Goal: Task Accomplishment & Management: Complete application form

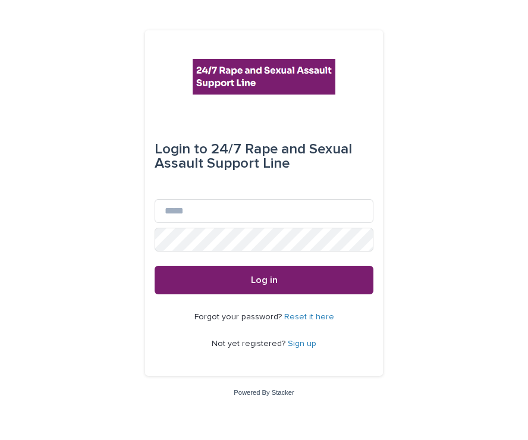
click at [255, 224] on div "Email" at bounding box center [264, 213] width 219 height 29
click at [239, 211] on input "Email" at bounding box center [264, 211] width 219 height 24
type input "**********"
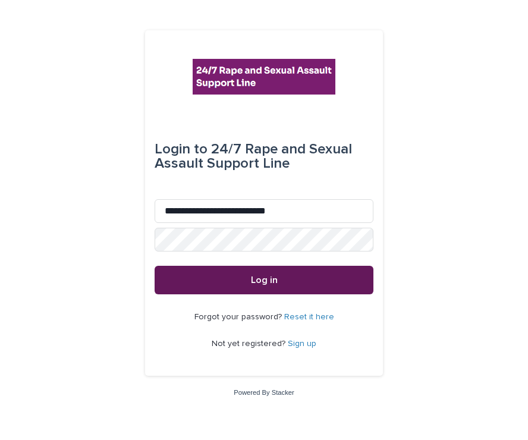
click at [217, 271] on button "Log in" at bounding box center [264, 280] width 219 height 29
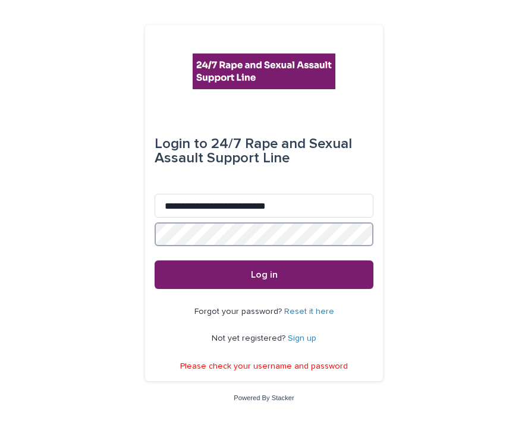
click at [155, 260] on button "Log in" at bounding box center [264, 274] width 219 height 29
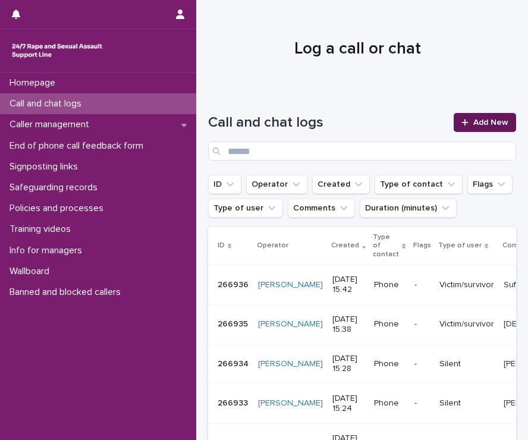
click at [484, 120] on span "Add New" at bounding box center [490, 122] width 35 height 8
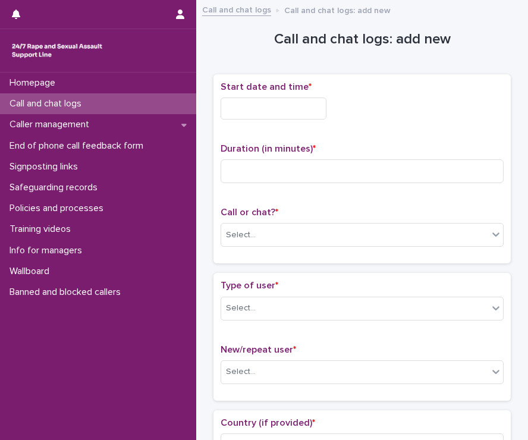
click at [282, 111] on input "text" at bounding box center [274, 109] width 106 height 22
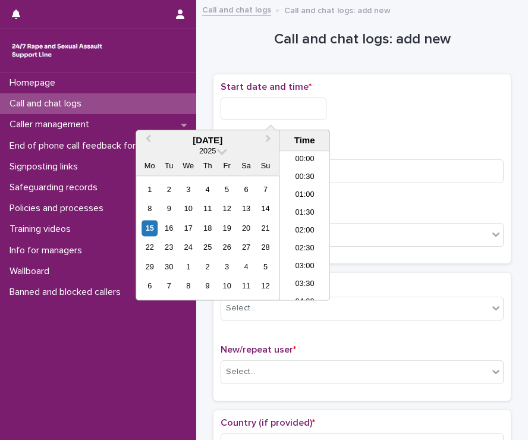
scroll to position [488, 0]
click at [299, 206] on li "15:00" at bounding box center [305, 208] width 51 height 18
click at [293, 106] on input "**********" at bounding box center [274, 109] width 106 height 22
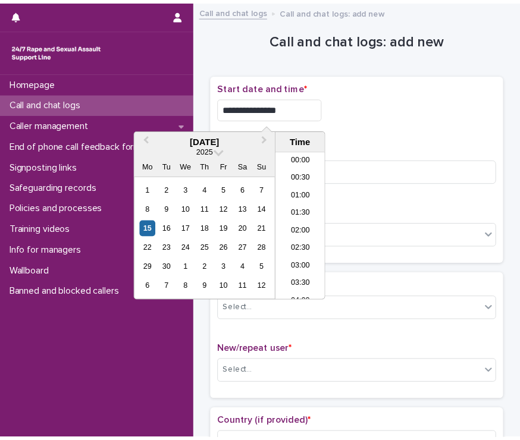
scroll to position [470, 0]
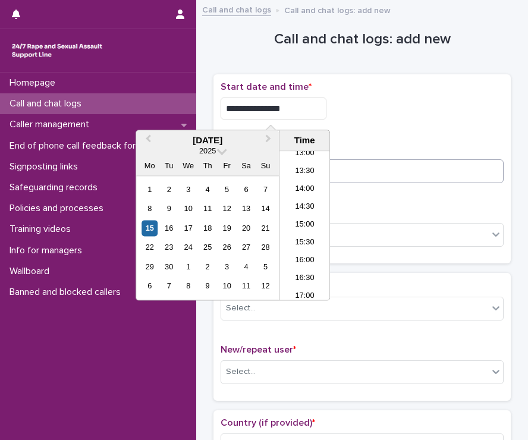
type input "**********"
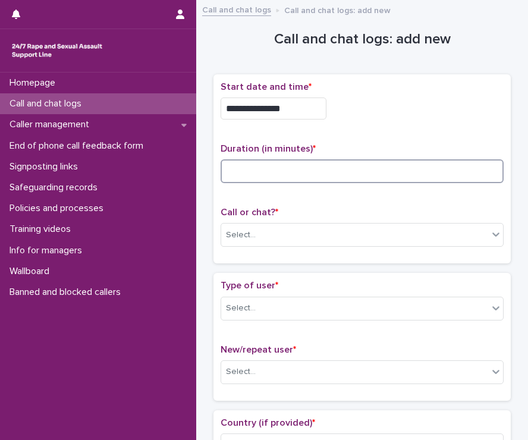
click at [436, 159] on input at bounding box center [362, 171] width 283 height 24
click at [371, 256] on div "**********" at bounding box center [362, 169] width 297 height 190
click at [362, 246] on div "Call or chat? * Select..." at bounding box center [362, 231] width 283 height 49
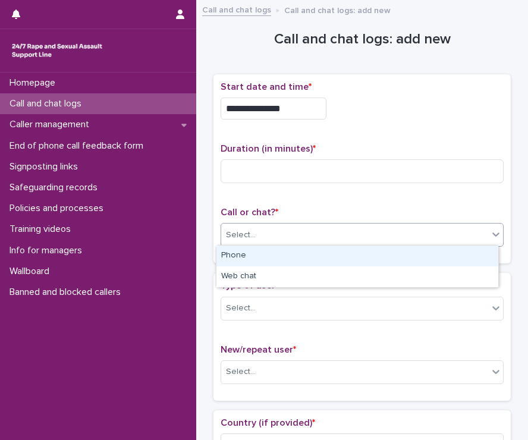
click at [353, 240] on div "Select..." at bounding box center [354, 235] width 267 height 20
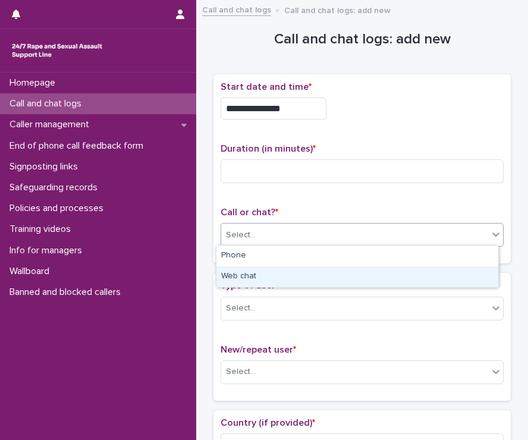
click at [337, 283] on div "Web chat" at bounding box center [357, 276] width 282 height 21
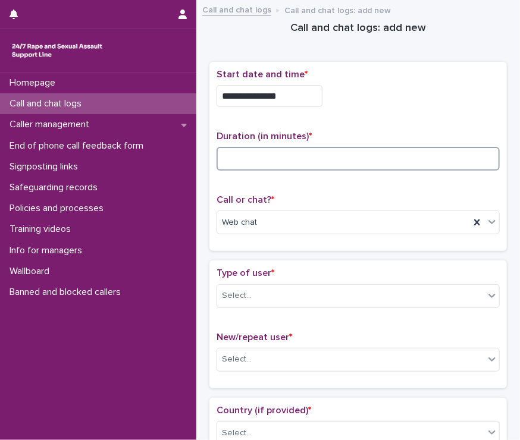
click at [264, 150] on input at bounding box center [357, 159] width 283 height 24
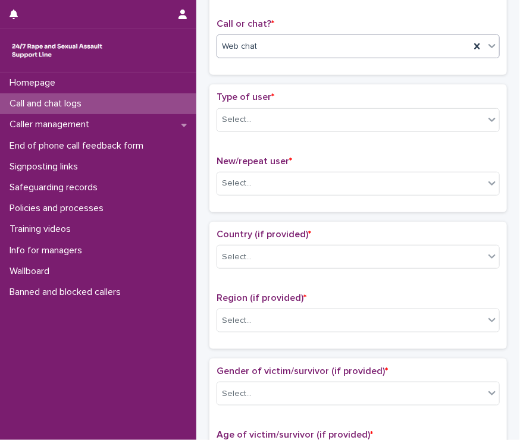
scroll to position [228, 0]
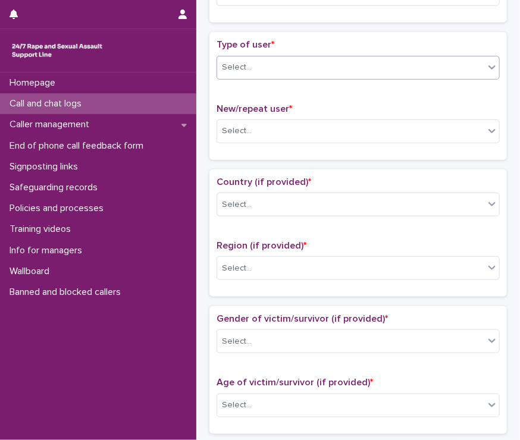
type input "*"
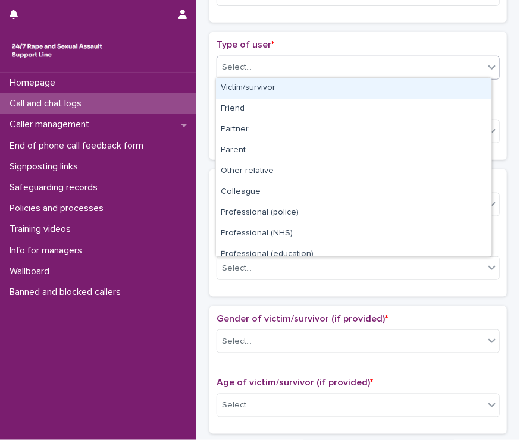
click at [239, 65] on div "Select..." at bounding box center [237, 67] width 30 height 12
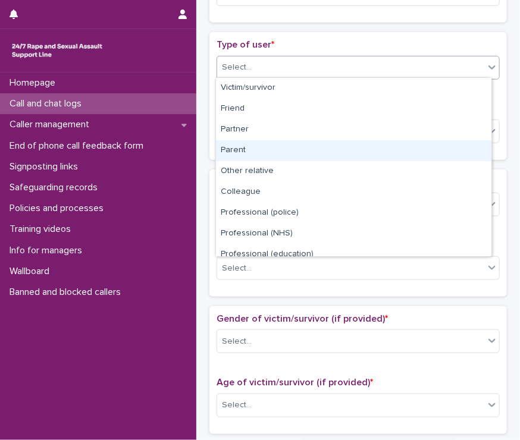
click at [238, 146] on div "Parent" at bounding box center [353, 150] width 275 height 21
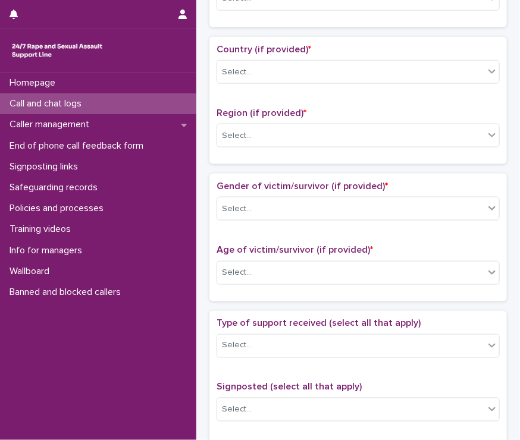
scroll to position [302, 0]
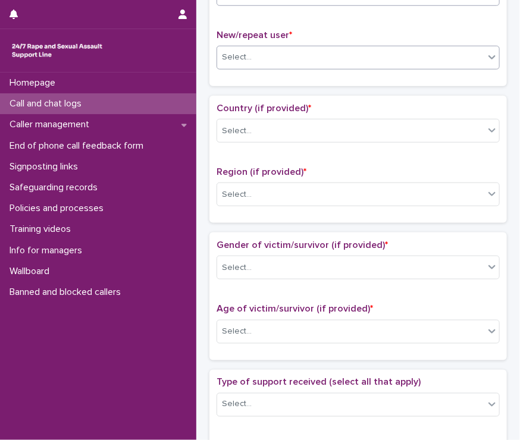
click at [247, 61] on div "Select..." at bounding box center [350, 58] width 267 height 20
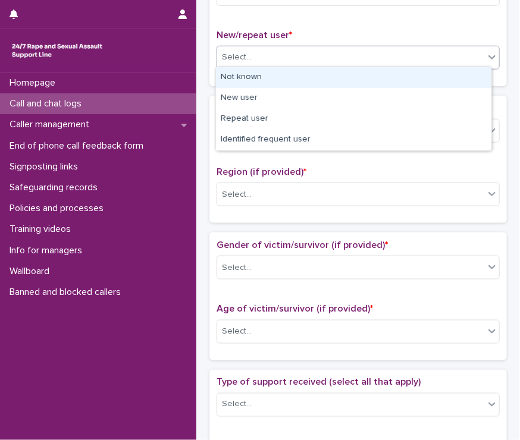
click at [243, 82] on div "Not known" at bounding box center [353, 77] width 275 height 21
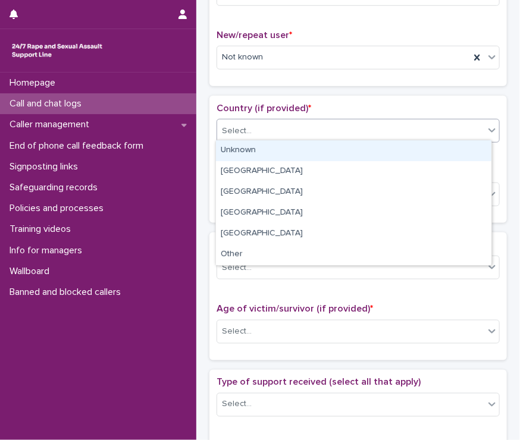
click at [239, 125] on div "Select..." at bounding box center [237, 131] width 30 height 12
click at [236, 153] on div "Unknown" at bounding box center [353, 150] width 275 height 21
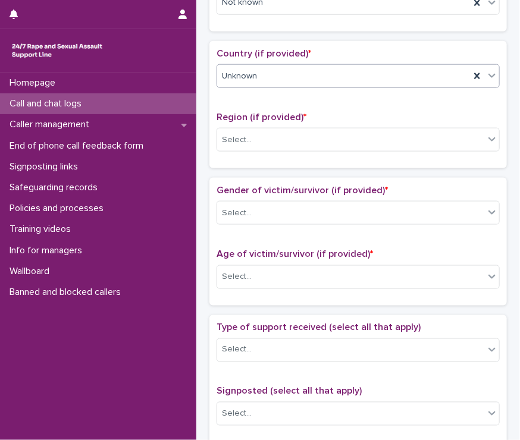
scroll to position [382, 0]
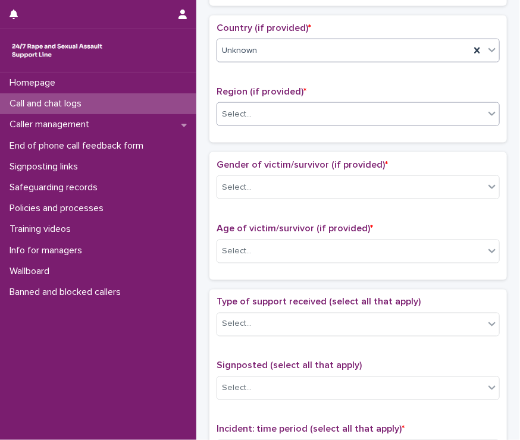
click at [249, 120] on div "Select..." at bounding box center [350, 115] width 267 height 20
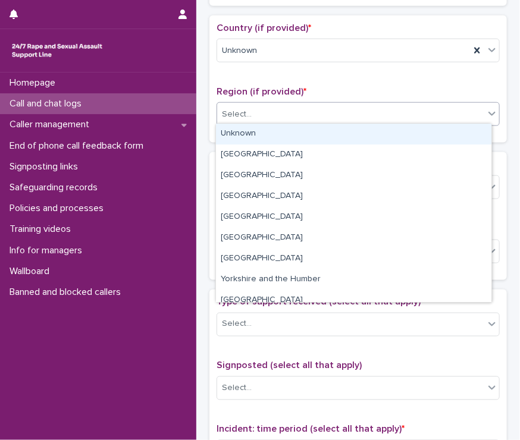
click at [247, 133] on div "Unknown" at bounding box center [353, 134] width 275 height 21
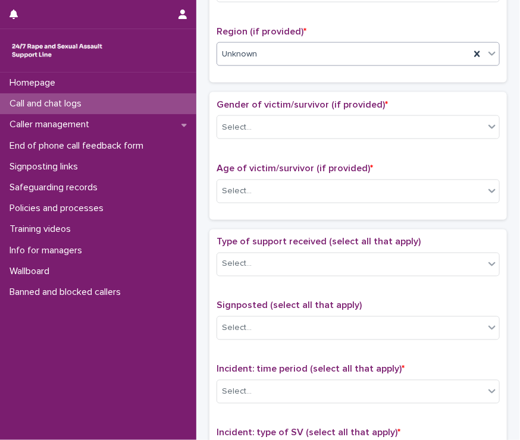
scroll to position [459, 0]
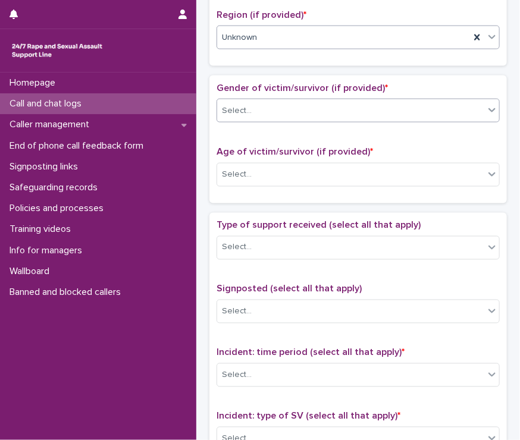
click at [244, 113] on div "Select..." at bounding box center [237, 111] width 30 height 12
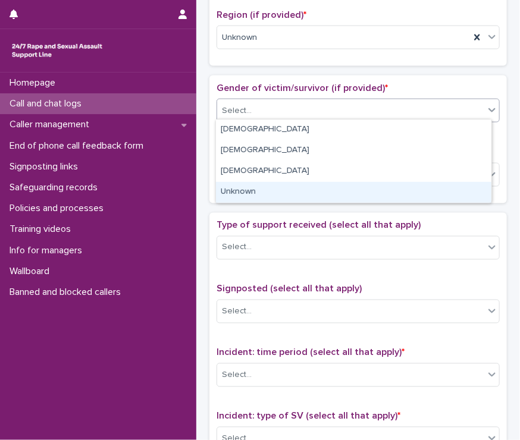
click at [248, 191] on div "Unknown" at bounding box center [353, 192] width 275 height 21
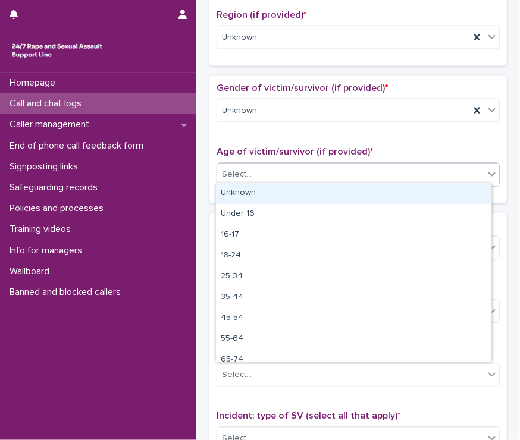
click at [243, 179] on div "Select..." at bounding box center [350, 175] width 267 height 20
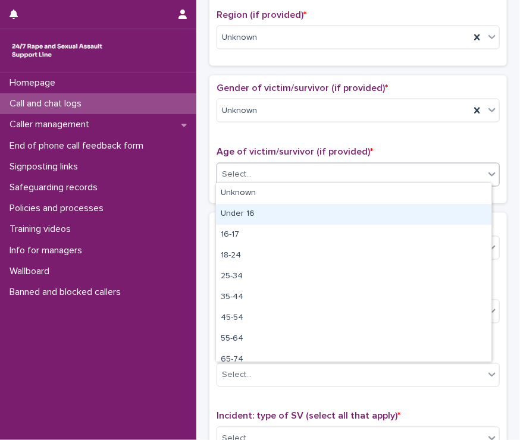
click at [229, 217] on div "Under 16" at bounding box center [353, 214] width 275 height 21
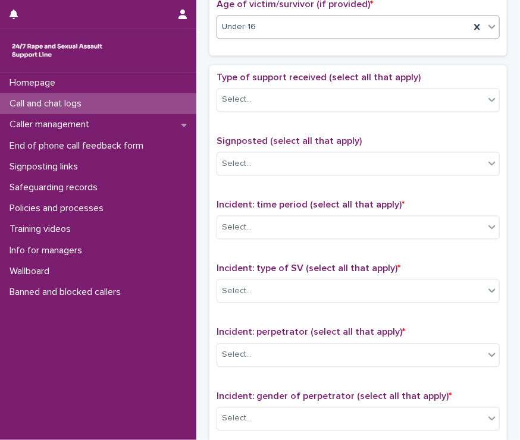
scroll to position [615, 0]
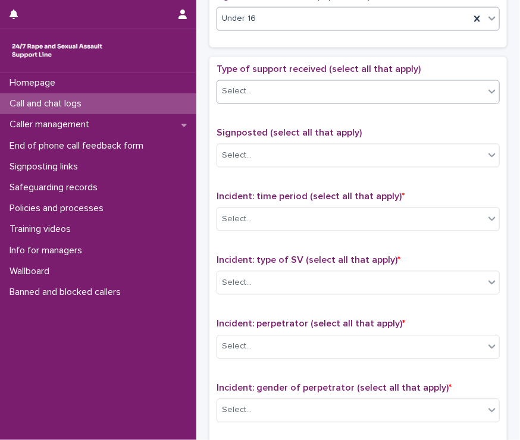
click at [247, 90] on div "Select..." at bounding box center [237, 92] width 30 height 12
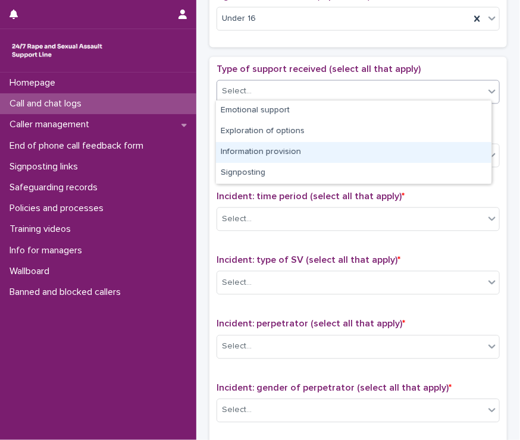
click at [268, 154] on div "Information provision" at bounding box center [353, 152] width 275 height 21
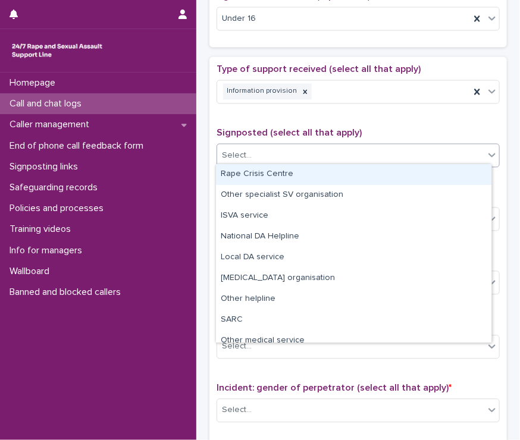
click at [265, 150] on div "Select..." at bounding box center [350, 156] width 267 height 20
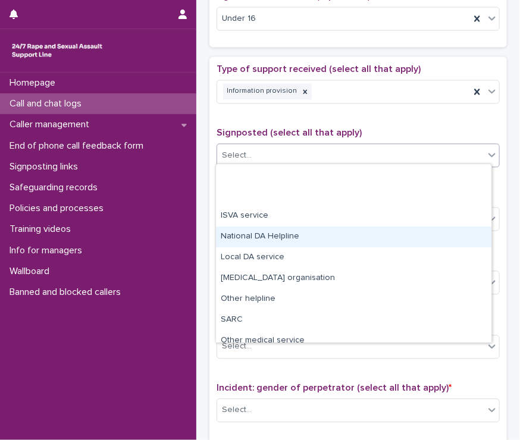
scroll to position [71, 0]
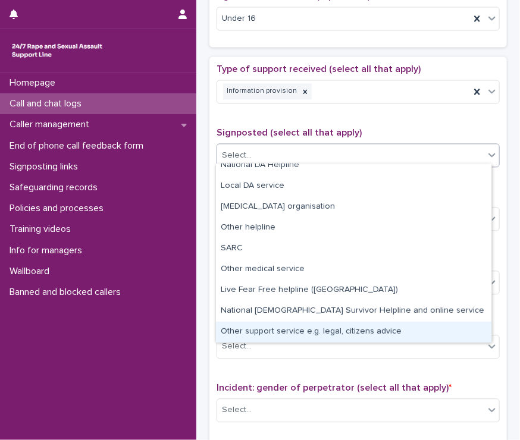
click at [286, 330] on div "Other support service e.g. legal, citizens advice" at bounding box center [353, 332] width 275 height 21
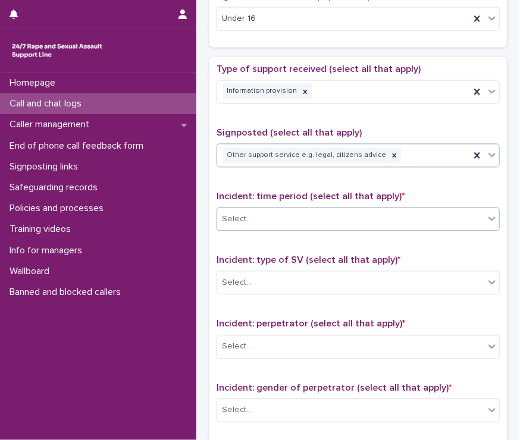
click at [249, 221] on div "Select..." at bounding box center [350, 220] width 267 height 20
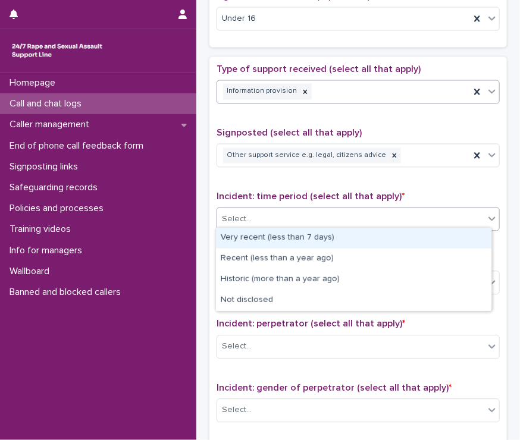
click at [338, 81] on div "Information provision" at bounding box center [343, 91] width 253 height 21
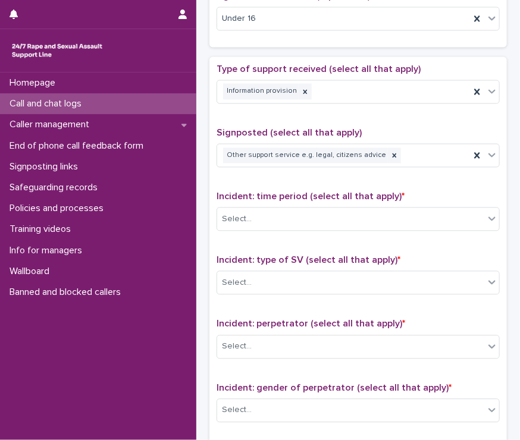
click at [207, 181] on div "**********" at bounding box center [358, 9] width 312 height 1235
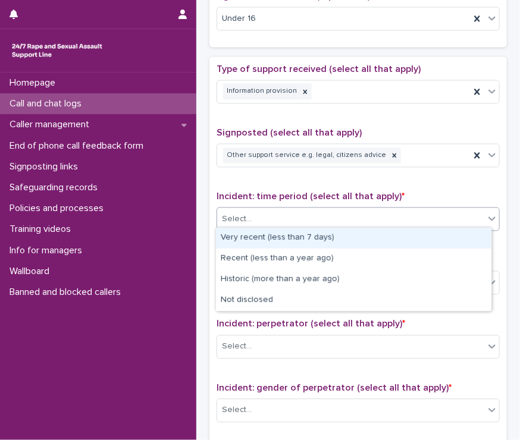
click at [236, 210] on div "Select..." at bounding box center [350, 220] width 267 height 20
click at [228, 238] on div "Very recent (less than 7 days)" at bounding box center [353, 238] width 275 height 21
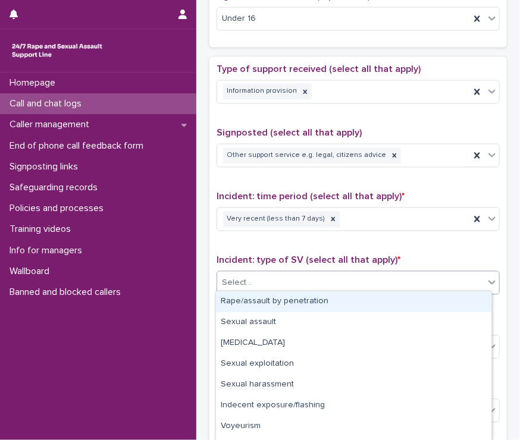
click at [233, 277] on div "Select..." at bounding box center [237, 283] width 30 height 12
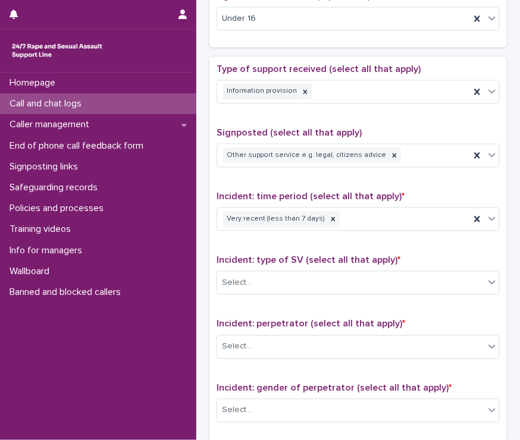
click at [202, 285] on div "**********" at bounding box center [358, 24] width 324 height 1264
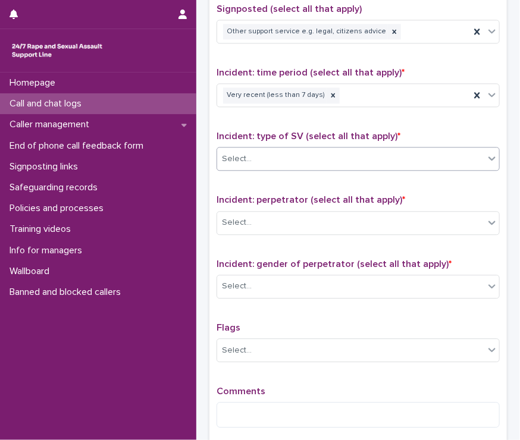
scroll to position [739, 0]
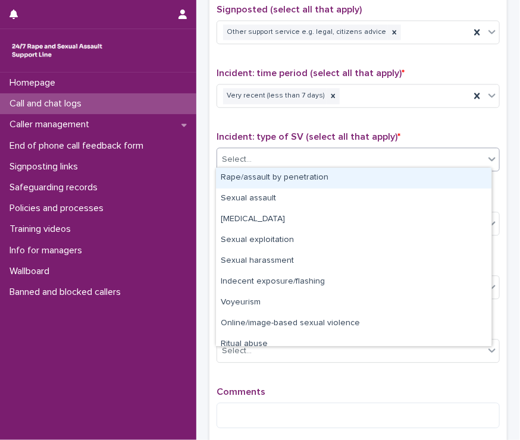
click at [238, 164] on div "Select..." at bounding box center [350, 160] width 267 height 20
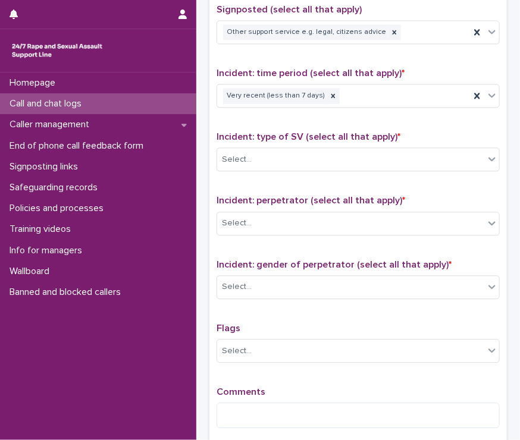
click at [248, 140] on div "Incident: type of SV (select all that apply) * Select..." at bounding box center [357, 155] width 283 height 49
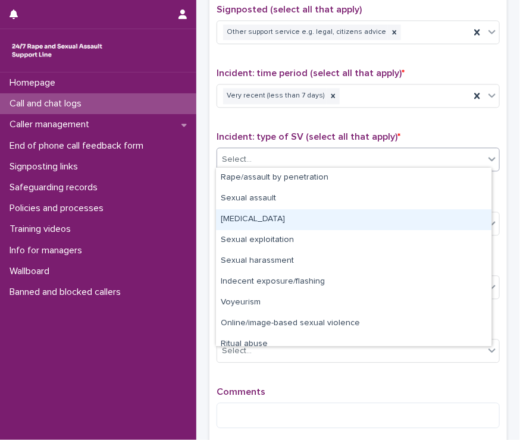
drag, startPoint x: 251, startPoint y: 151, endPoint x: 271, endPoint y: 224, distance: 75.2
click at [271, 224] on body "**********" at bounding box center [260, 220] width 520 height 440
click at [271, 224] on div "Child sexual abuse" at bounding box center [353, 219] width 275 height 21
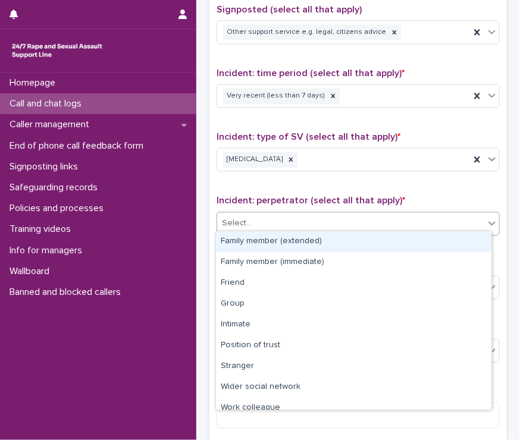
click at [271, 224] on div "Select..." at bounding box center [350, 224] width 267 height 20
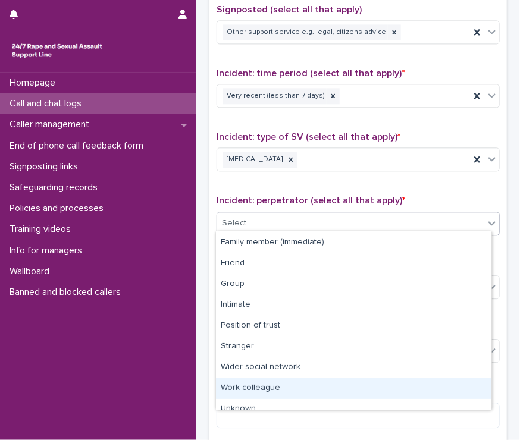
scroll to position [0, 0]
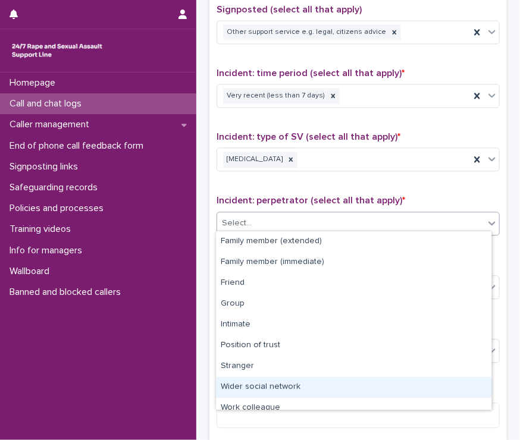
click at [278, 390] on div "Wider social network" at bounding box center [353, 387] width 275 height 21
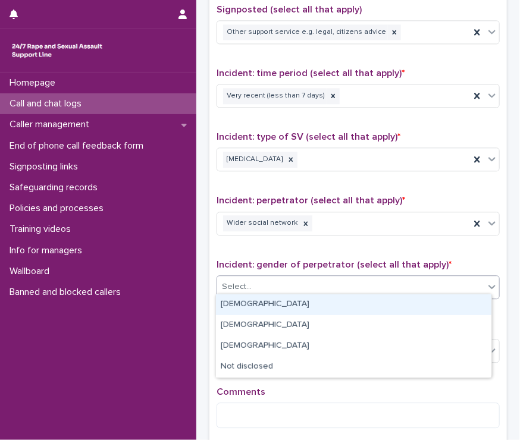
click at [238, 281] on div "Select..." at bounding box center [237, 287] width 30 height 12
click at [237, 311] on div "Male" at bounding box center [353, 304] width 275 height 21
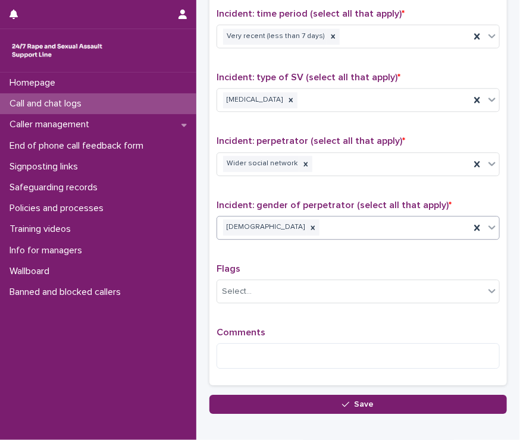
scroll to position [860, 0]
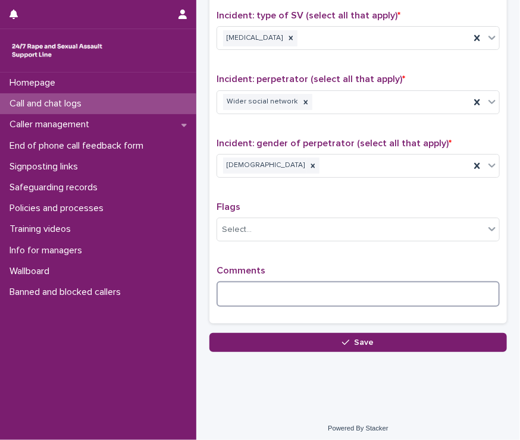
click at [234, 288] on textarea at bounding box center [357, 294] width 283 height 26
click at [330, 288] on textarea "**********" at bounding box center [354, 294] width 277 height 26
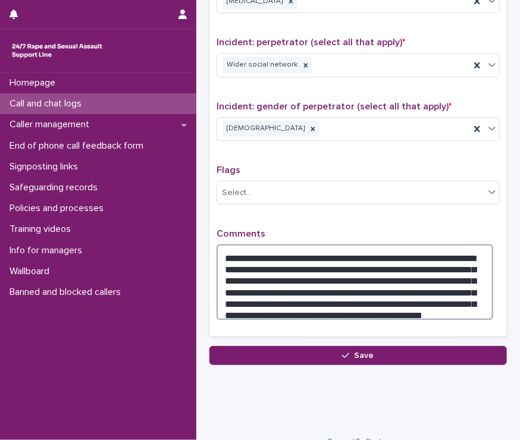
scroll to position [897, 0]
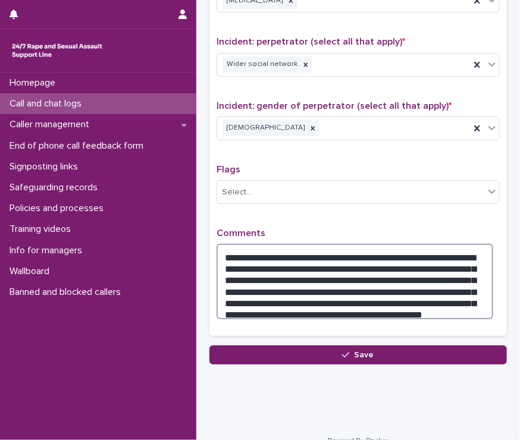
click at [454, 269] on textarea "**********" at bounding box center [354, 282] width 277 height 76
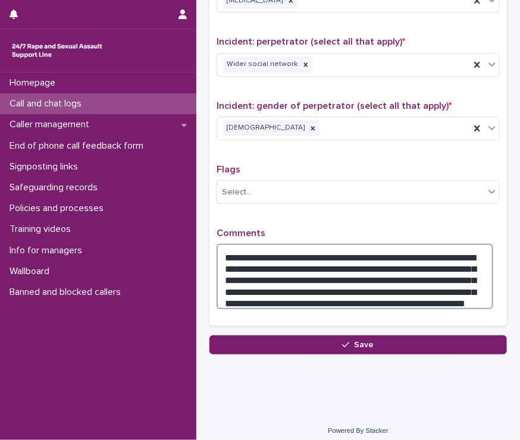
click at [476, 279] on textarea "**********" at bounding box center [354, 276] width 277 height 65
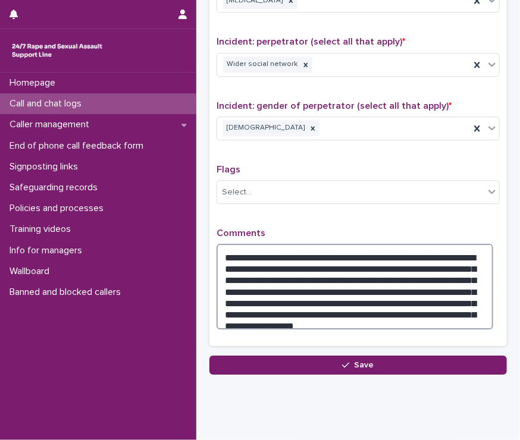
click at [281, 298] on textarea "**********" at bounding box center [354, 287] width 277 height 86
type textarea "**********"
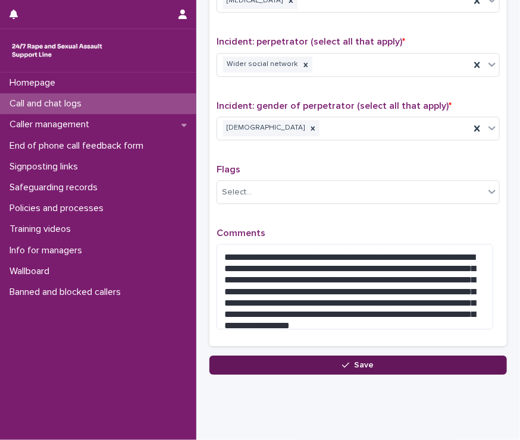
click at [310, 360] on button "Save" at bounding box center [357, 365] width 297 height 19
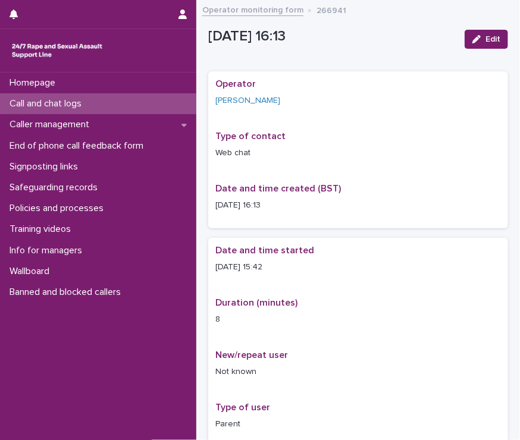
click at [39, 102] on p "Call and chat logs" at bounding box center [48, 103] width 86 height 11
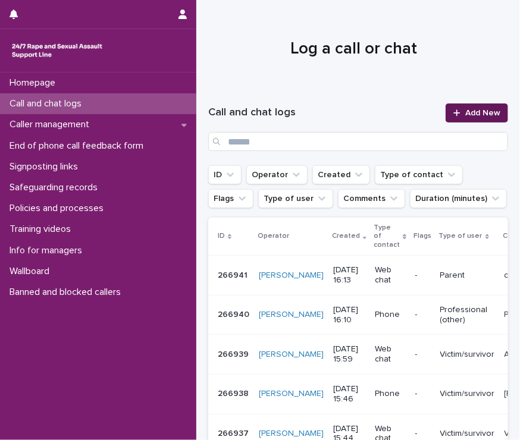
click at [489, 116] on span "Add New" at bounding box center [482, 113] width 35 height 8
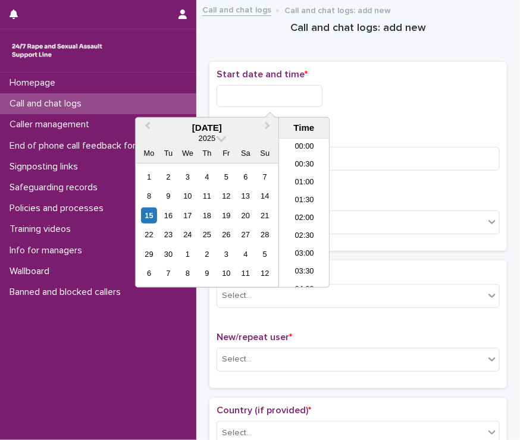
scroll to position [506, 0]
click at [274, 104] on input "text" at bounding box center [269, 96] width 106 height 22
click at [301, 204] on li "16:00" at bounding box center [304, 213] width 51 height 18
click at [279, 95] on input "**********" at bounding box center [269, 96] width 106 height 22
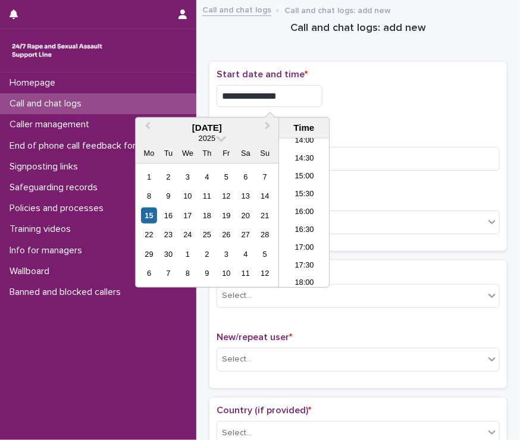
type input "**********"
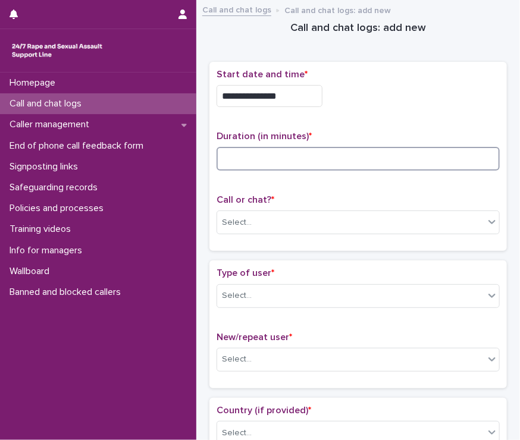
click at [371, 150] on input at bounding box center [357, 159] width 283 height 24
type input "*"
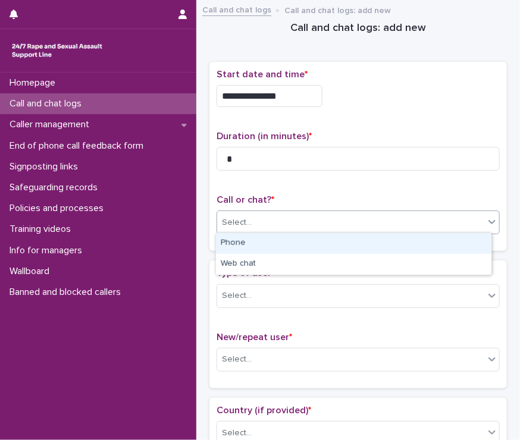
click at [334, 221] on div "Select..." at bounding box center [350, 223] width 267 height 20
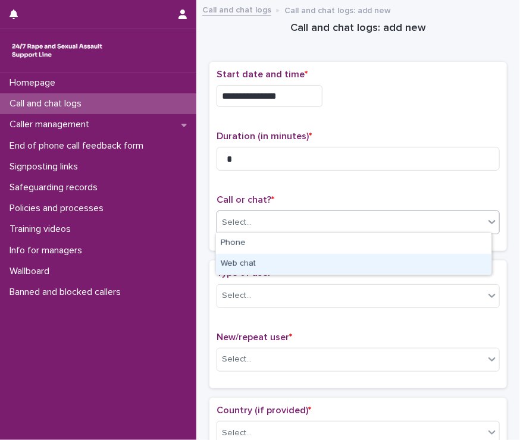
click at [299, 264] on div "Web chat" at bounding box center [353, 264] width 275 height 21
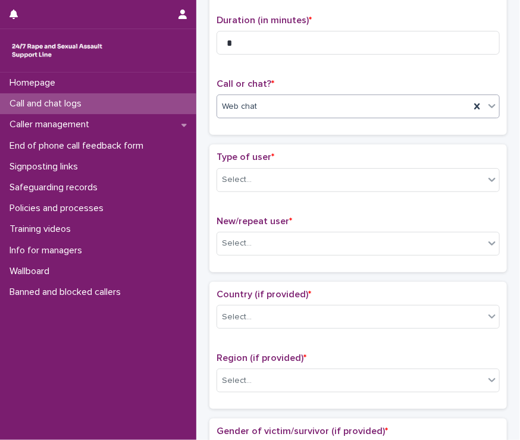
scroll to position [117, 0]
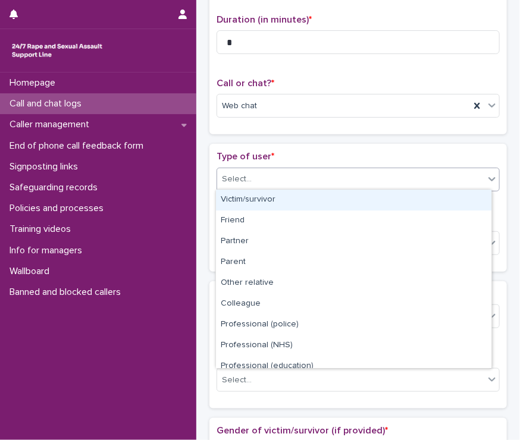
click at [240, 184] on div "Select..." at bounding box center [350, 179] width 267 height 20
drag, startPoint x: 240, startPoint y: 210, endPoint x: 237, endPoint y: 199, distance: 11.1
click at [237, 199] on div "Victim/survivor" at bounding box center [353, 200] width 275 height 21
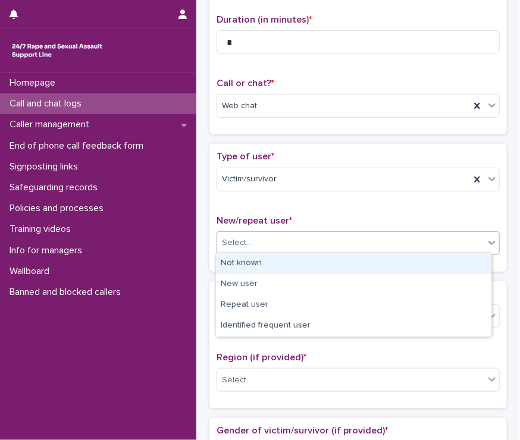
click at [243, 240] on div "Select..." at bounding box center [237, 243] width 30 height 12
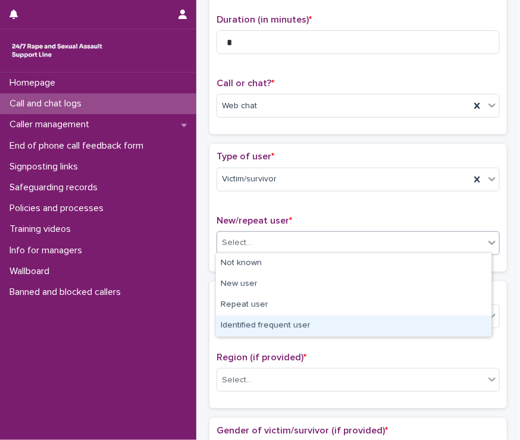
click at [255, 326] on div "Identified frequent user" at bounding box center [353, 326] width 275 height 21
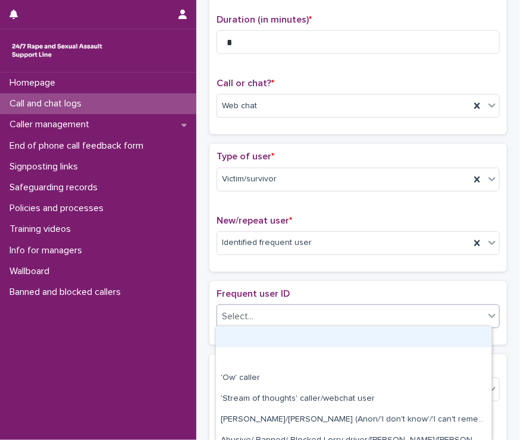
click at [252, 320] on div "Select..." at bounding box center [350, 317] width 267 height 20
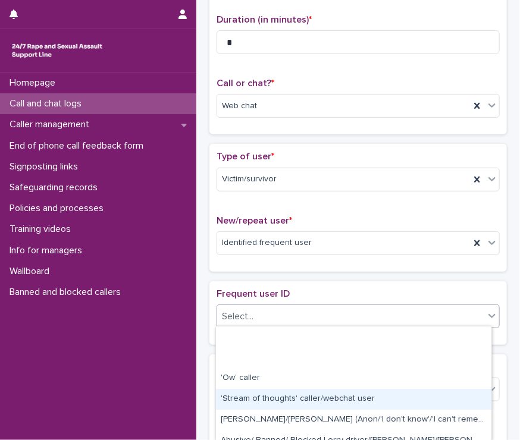
click at [272, 400] on div "'Stream of thoughts' caller/webchat user" at bounding box center [353, 399] width 275 height 21
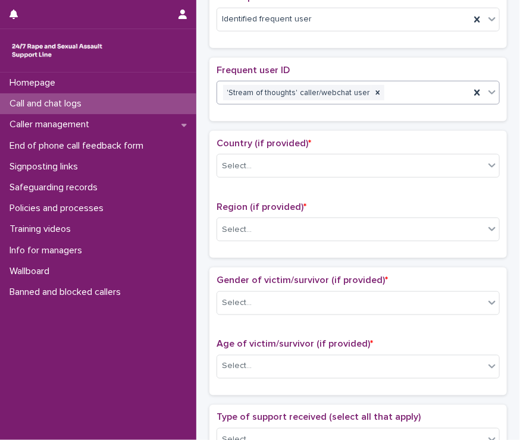
scroll to position [340, 0]
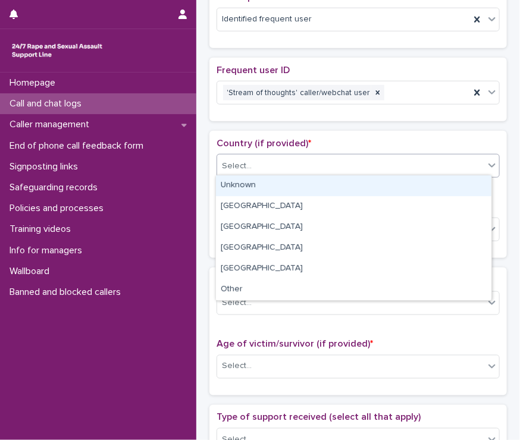
click at [244, 168] on div "Select..." at bounding box center [237, 166] width 30 height 12
click at [244, 192] on div "Unknown" at bounding box center [353, 185] width 275 height 21
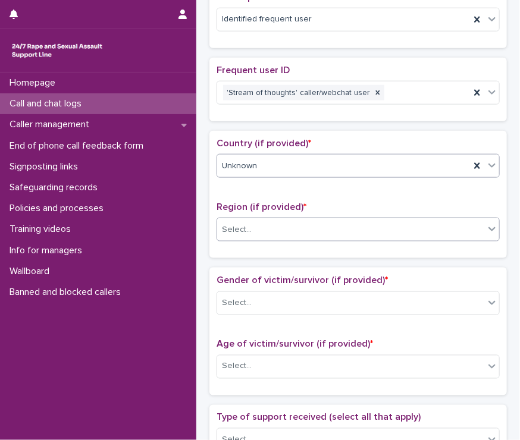
click at [243, 227] on div "Select..." at bounding box center [237, 230] width 30 height 12
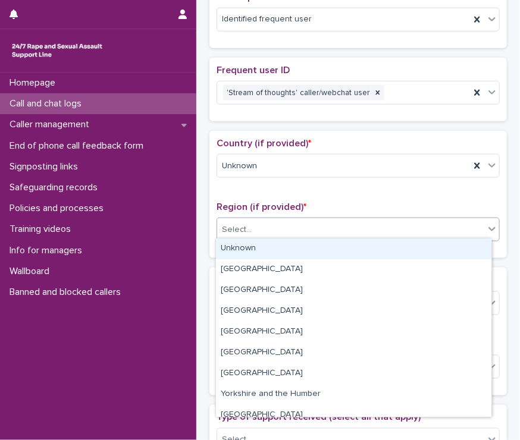
click at [243, 244] on div "Unknown" at bounding box center [353, 248] width 275 height 21
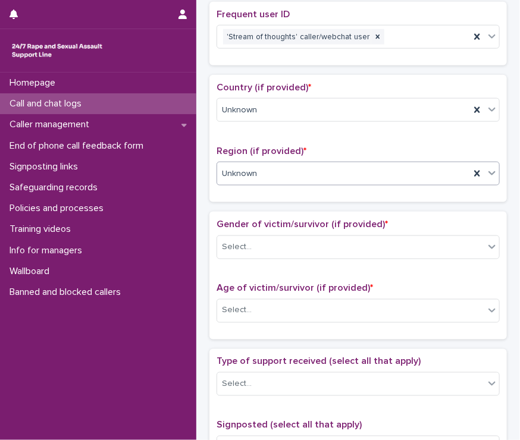
scroll to position [429, 0]
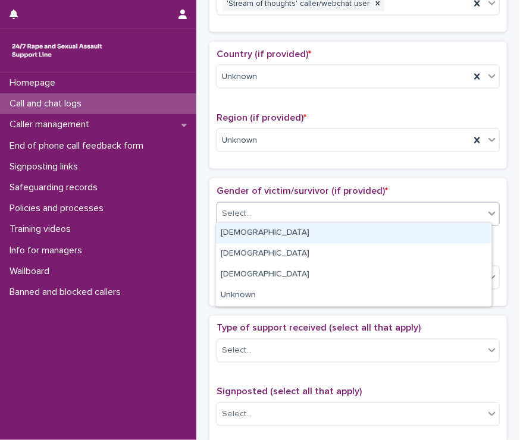
click at [235, 210] on div "Select..." at bounding box center [237, 214] width 30 height 12
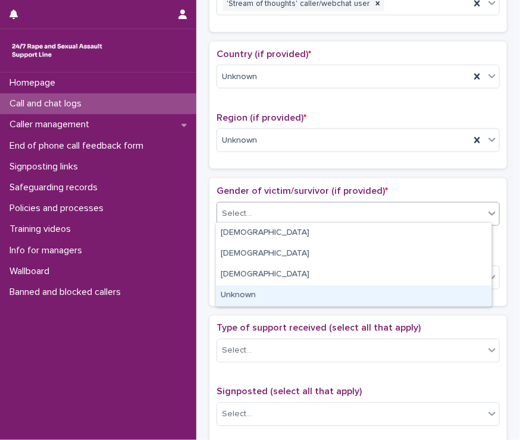
click at [253, 295] on div "Unknown" at bounding box center [353, 295] width 275 height 21
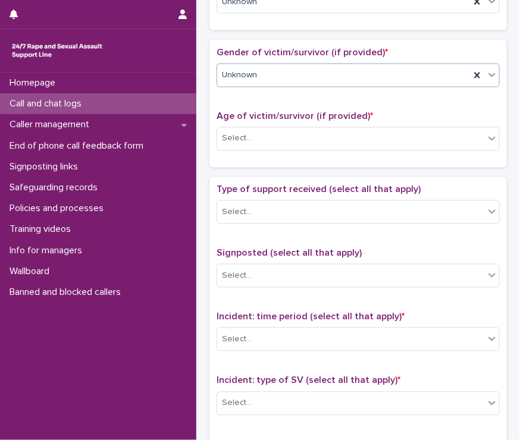
scroll to position [594, 0]
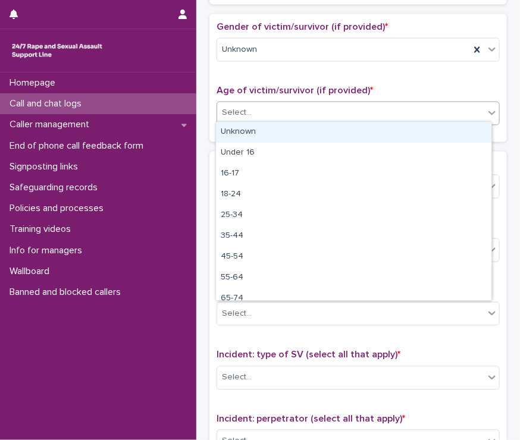
click at [227, 111] on div "Select..." at bounding box center [237, 113] width 30 height 12
click at [234, 130] on div "Unknown" at bounding box center [353, 132] width 275 height 21
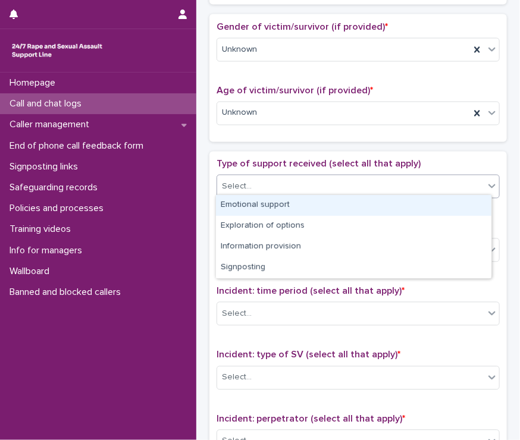
click at [236, 185] on div "Select..." at bounding box center [237, 187] width 30 height 12
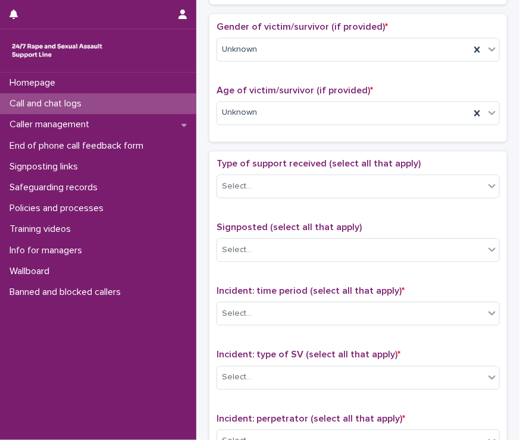
click at [237, 170] on div "Type of support received (select all that apply) Select..." at bounding box center [357, 183] width 283 height 49
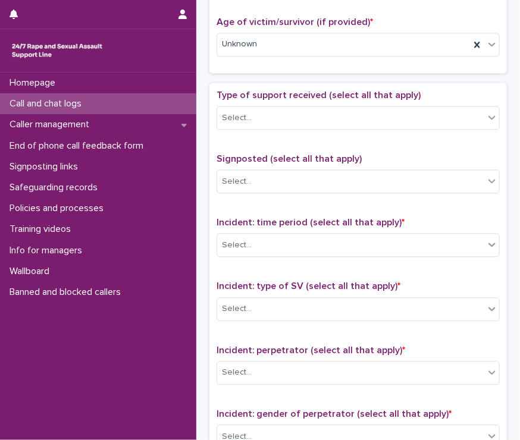
scroll to position [666, 0]
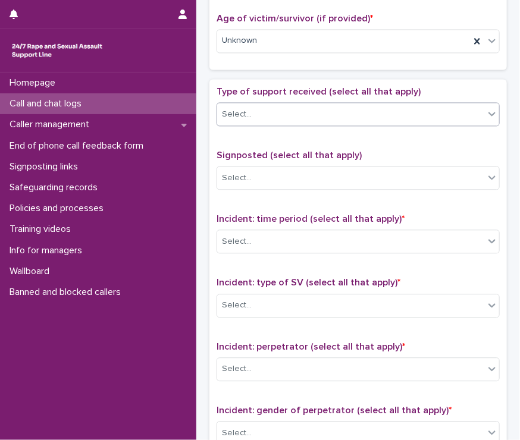
click at [243, 113] on div "Select..." at bounding box center [237, 114] width 30 height 12
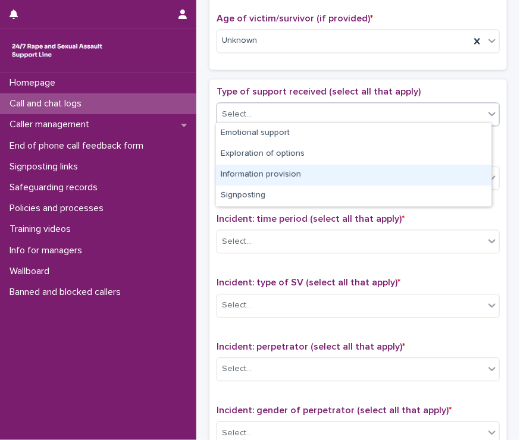
click at [251, 180] on div "Information provision" at bounding box center [353, 175] width 275 height 21
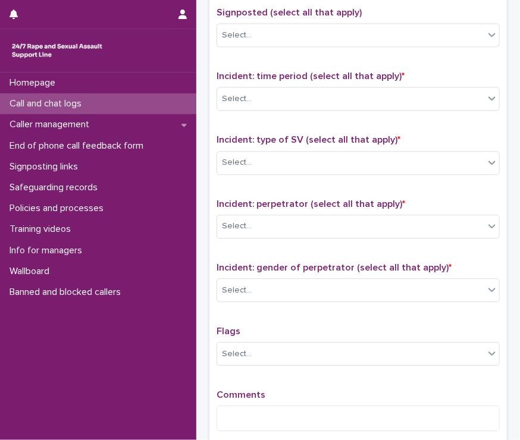
scroll to position [809, 0]
click at [243, 105] on div "Select..." at bounding box center [357, 99] width 283 height 24
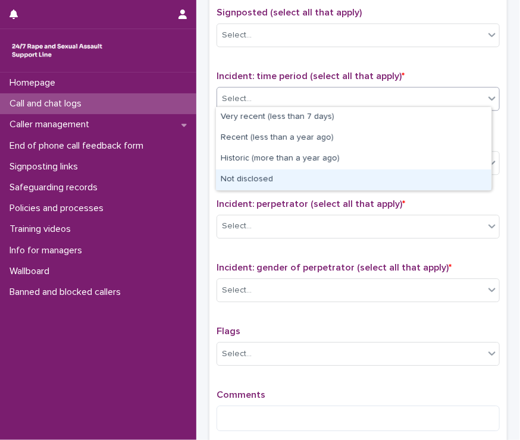
click at [246, 170] on div "Not disclosed" at bounding box center [353, 179] width 275 height 21
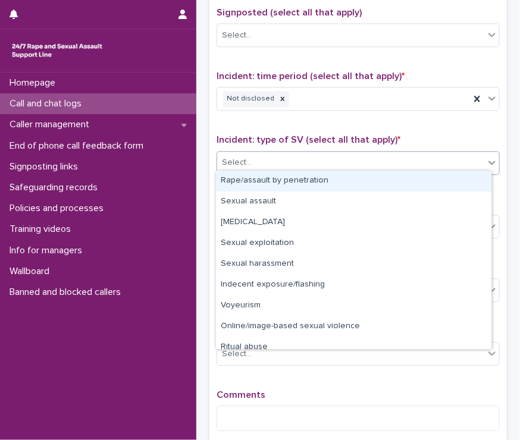
click at [235, 158] on div "Select..." at bounding box center [237, 162] width 30 height 12
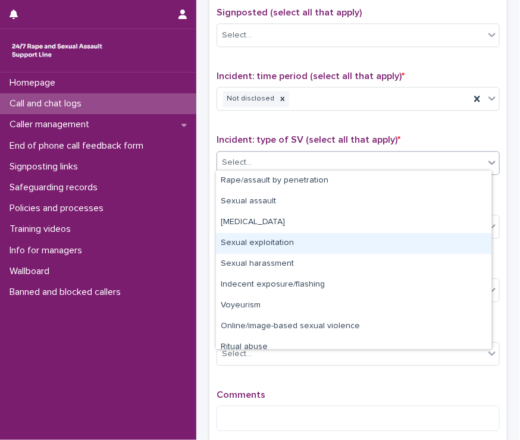
scroll to position [30, 0]
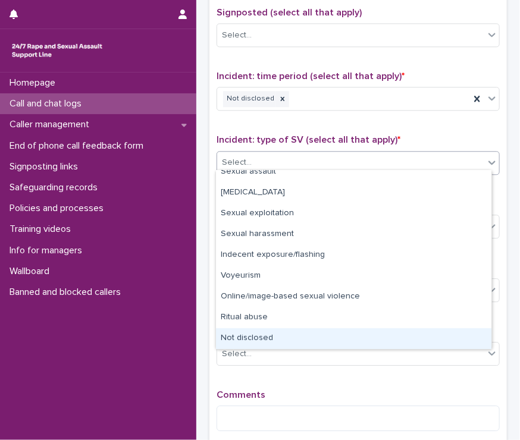
click at [256, 337] on div "Not disclosed" at bounding box center [353, 338] width 275 height 21
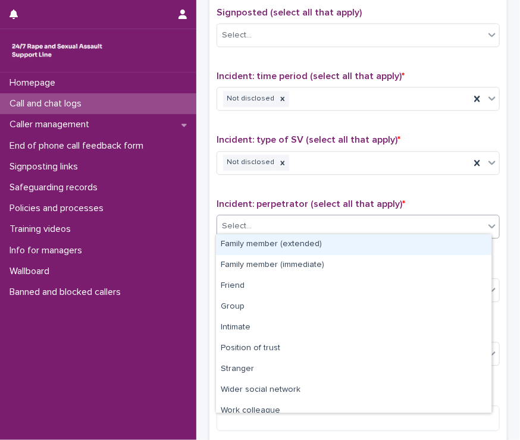
click at [247, 224] on div "Select..." at bounding box center [237, 226] width 30 height 12
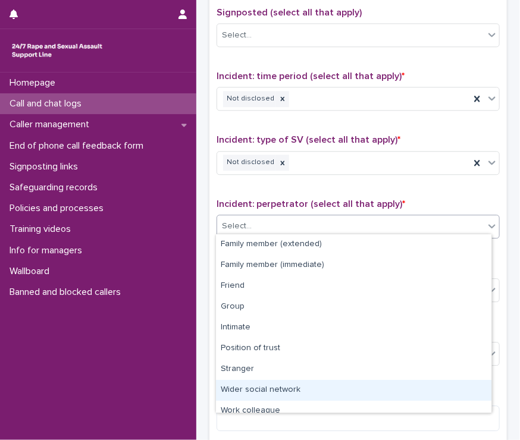
scroll to position [50, 0]
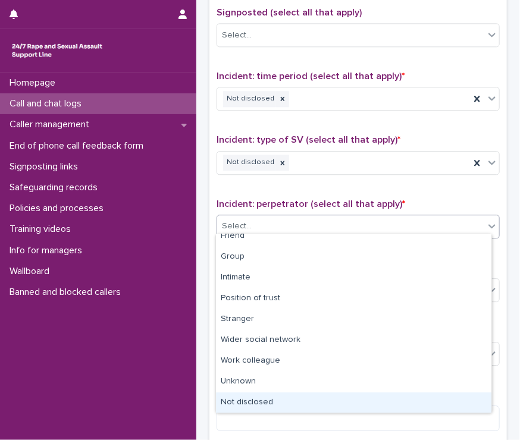
click at [277, 403] on div "Not disclosed" at bounding box center [353, 403] width 275 height 21
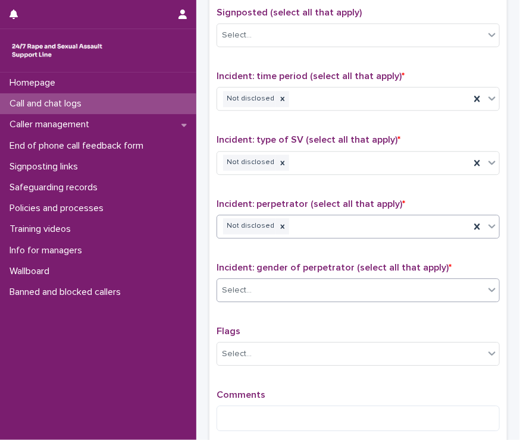
click at [252, 285] on div "Select..." at bounding box center [350, 291] width 267 height 20
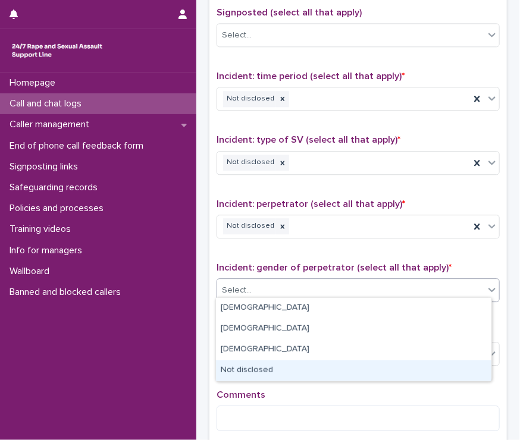
click at [256, 366] on div "Not disclosed" at bounding box center [353, 370] width 275 height 21
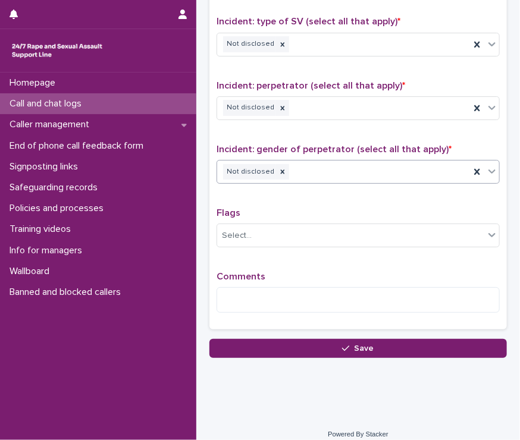
scroll to position [933, 0]
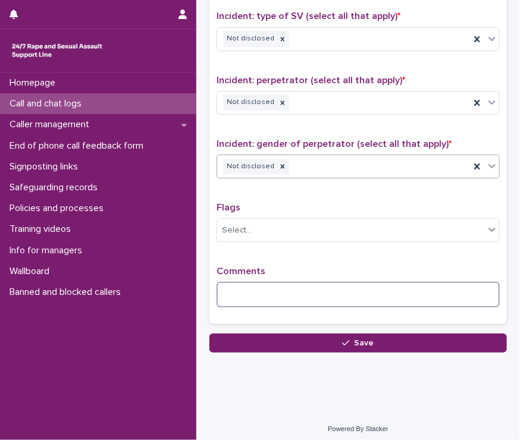
click at [230, 290] on textarea at bounding box center [357, 295] width 283 height 26
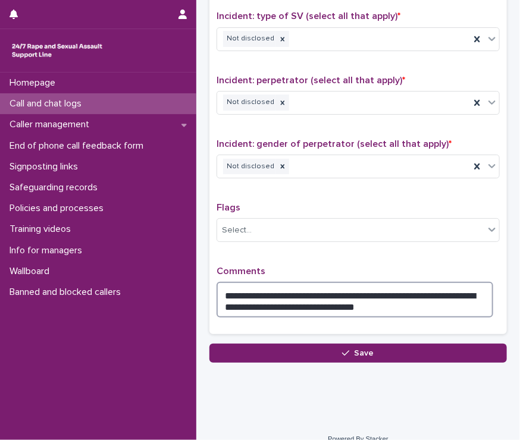
click at [336, 288] on textarea "**********" at bounding box center [354, 300] width 277 height 36
type textarea "**********"
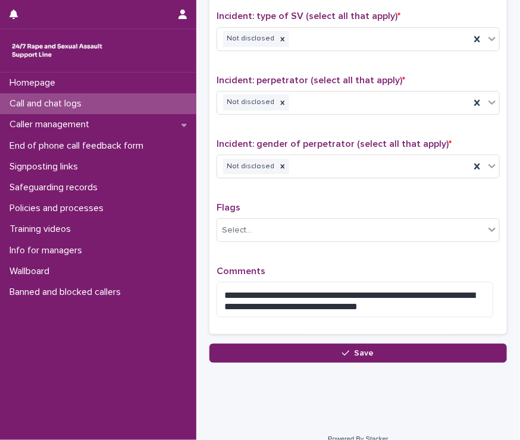
click at [293, 240] on div "Flags Select..." at bounding box center [357, 226] width 283 height 49
click at [290, 237] on div "Flags Select..." at bounding box center [357, 226] width 283 height 49
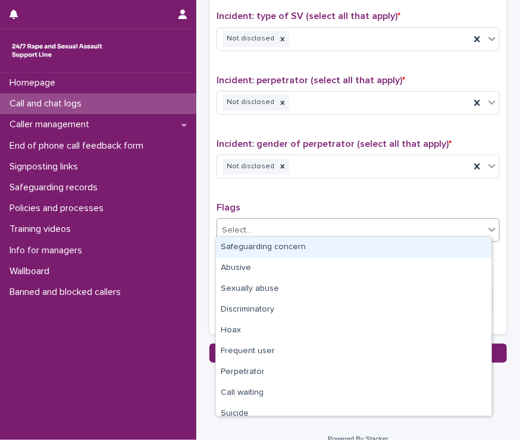
click at [286, 227] on div "Select..." at bounding box center [350, 231] width 267 height 20
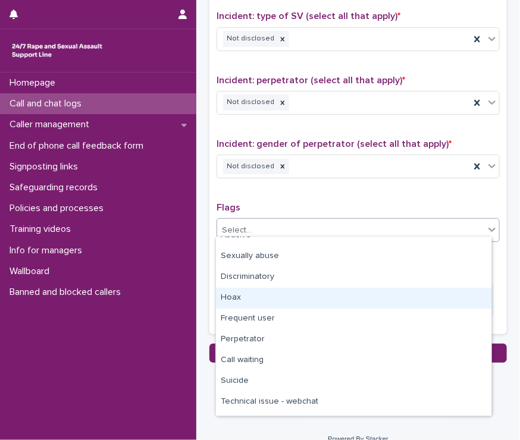
scroll to position [40, 0]
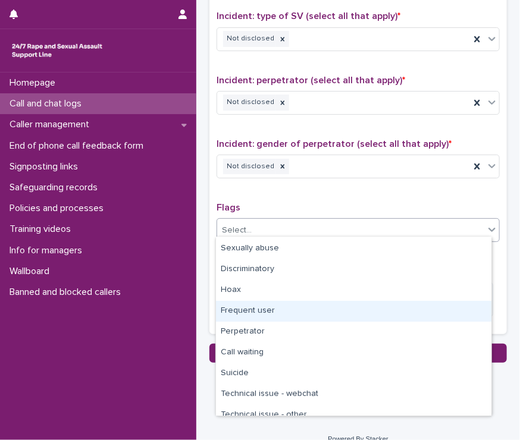
click at [240, 311] on div "Frequent user" at bounding box center [353, 311] width 275 height 21
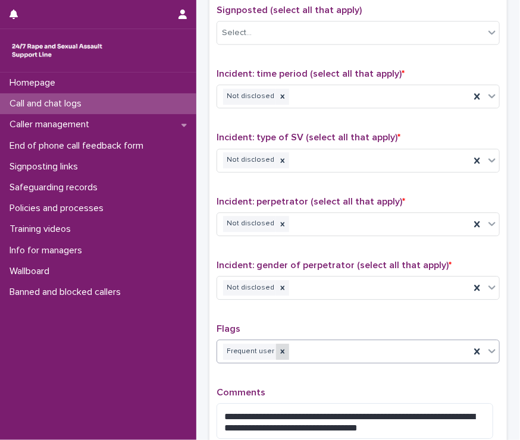
scroll to position [943, 0]
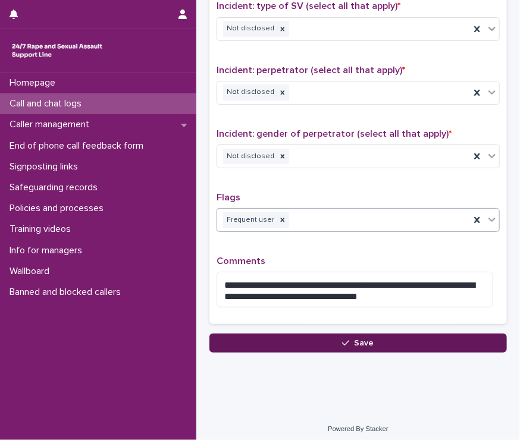
click at [354, 339] on span "Save" at bounding box center [364, 343] width 20 height 8
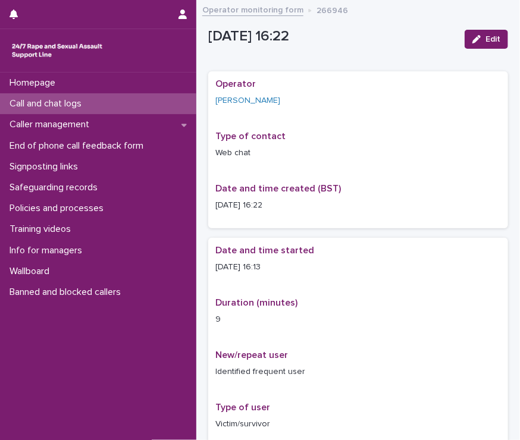
click at [61, 109] on p "Call and chat logs" at bounding box center [48, 103] width 86 height 11
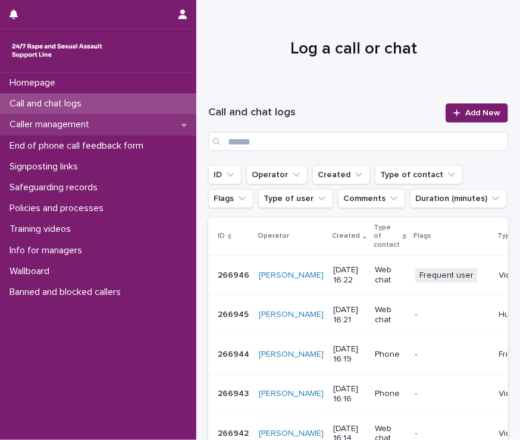
click at [86, 119] on p "Caller management" at bounding box center [52, 124] width 94 height 11
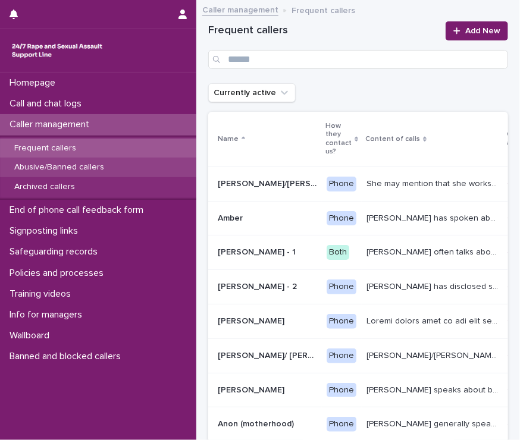
click at [95, 168] on p "Abusive/Banned callers" at bounding box center [59, 167] width 109 height 10
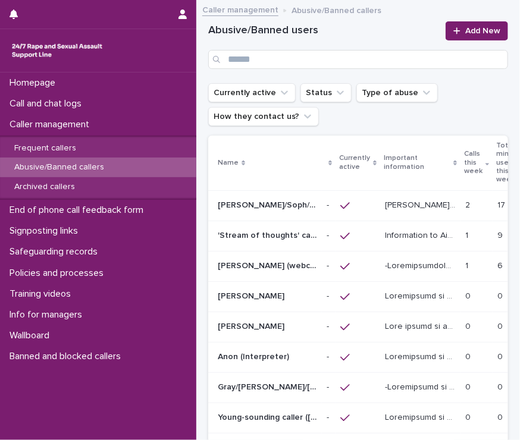
click at [294, 230] on p "'Stream of thoughts' caller/webchat user" at bounding box center [269, 234] width 102 height 12
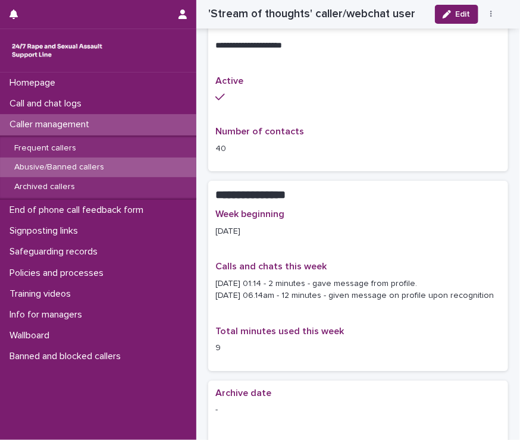
scroll to position [983, 0]
click at [452, 11] on div "button" at bounding box center [448, 14] width 13 height 8
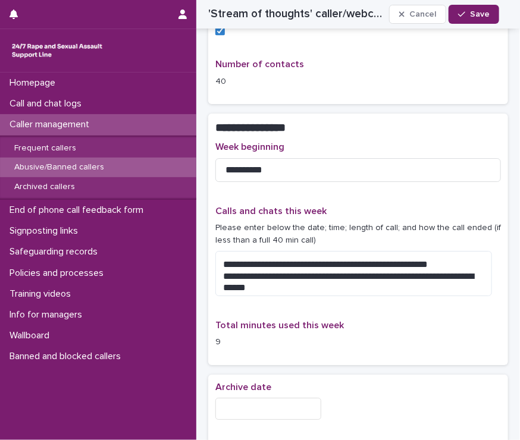
scroll to position [1069, 0]
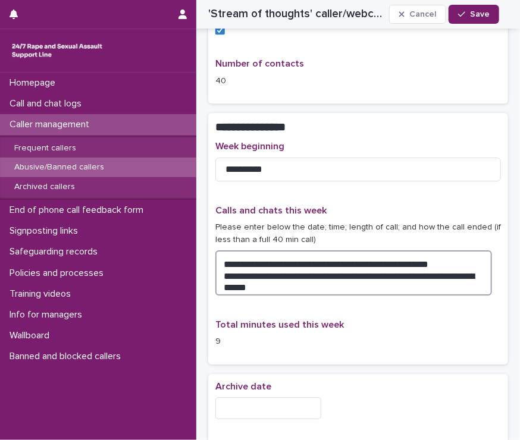
click at [283, 287] on textarea "**********" at bounding box center [353, 272] width 277 height 45
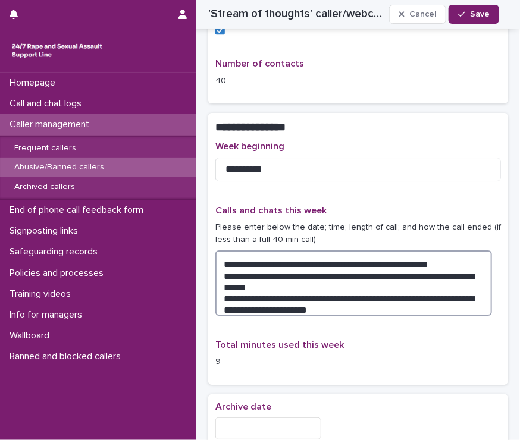
click at [231, 292] on textarea "**********" at bounding box center [353, 282] width 277 height 65
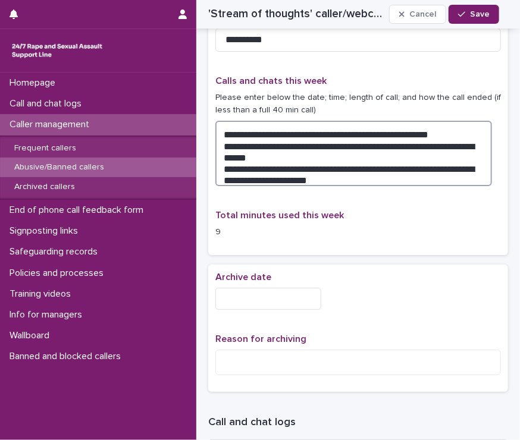
scroll to position [906, 0]
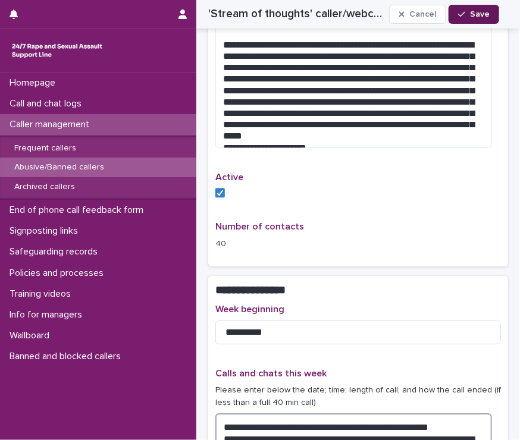
type textarea "**********"
click at [481, 18] on button "Save" at bounding box center [473, 14] width 51 height 19
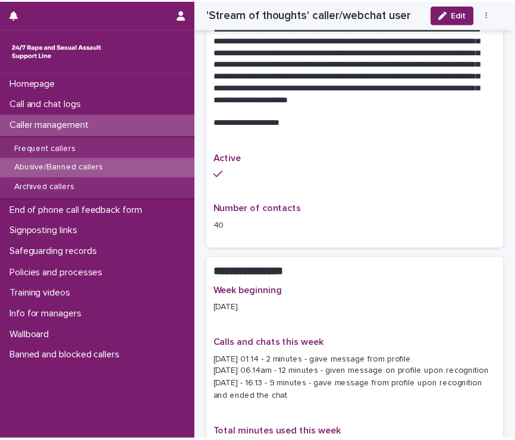
scroll to position [864, 0]
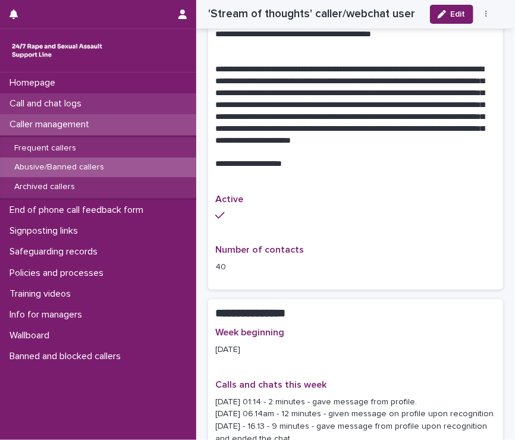
click at [52, 104] on p "Call and chat logs" at bounding box center [48, 103] width 86 height 11
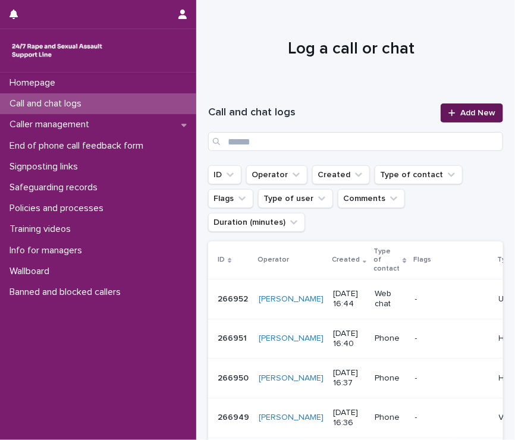
click at [448, 112] on icon at bounding box center [451, 112] width 7 height 7
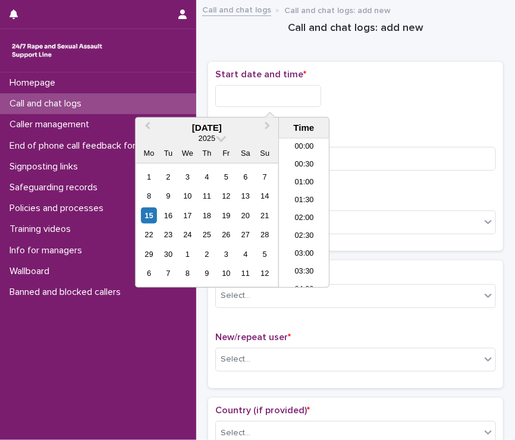
scroll to position [523, 0]
click at [249, 91] on input "text" at bounding box center [268, 96] width 106 height 22
click at [290, 192] on li "16:00" at bounding box center [304, 195] width 51 height 18
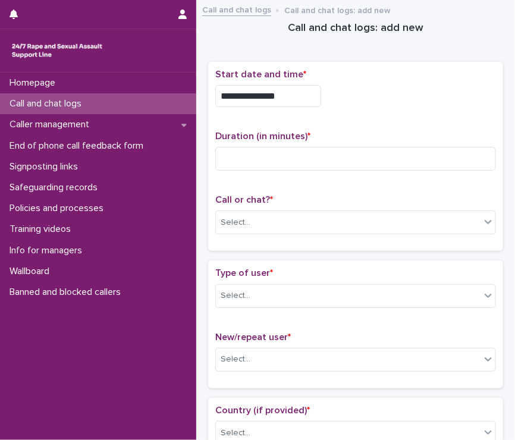
click at [285, 90] on input "**********" at bounding box center [268, 96] width 106 height 22
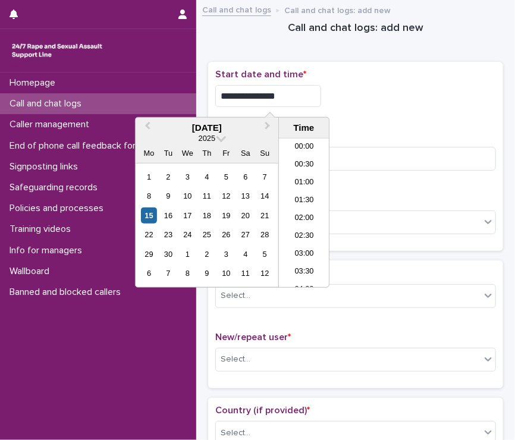
scroll to position [506, 0]
type input "**********"
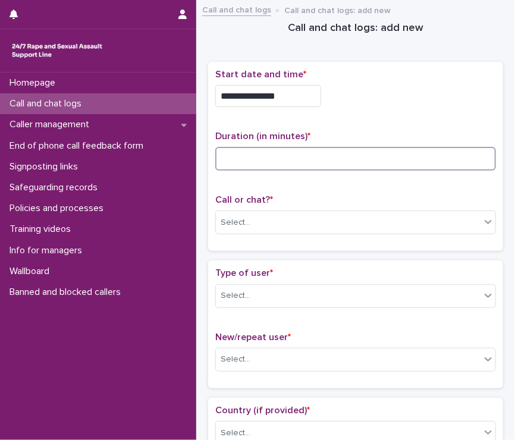
click at [347, 160] on input at bounding box center [355, 159] width 281 height 24
type input "*****"
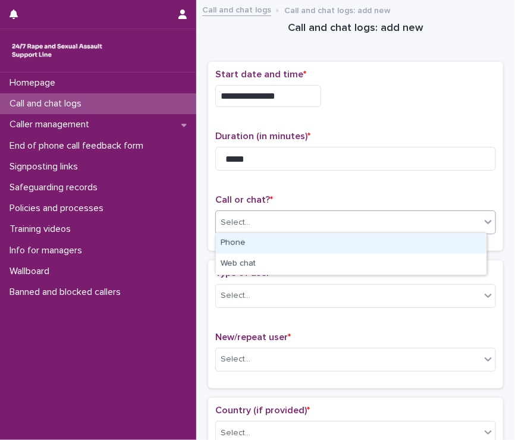
click at [304, 225] on div "Select..." at bounding box center [348, 223] width 265 height 20
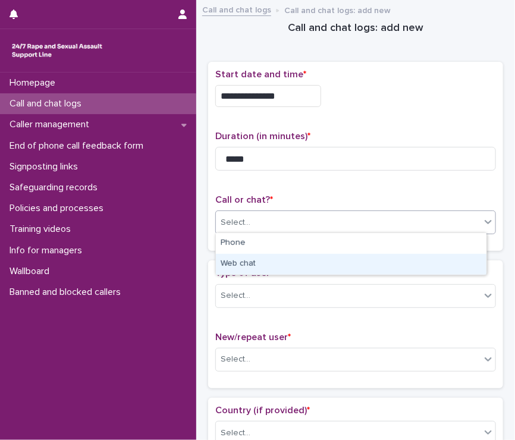
click at [316, 260] on div "Web chat" at bounding box center [351, 264] width 271 height 21
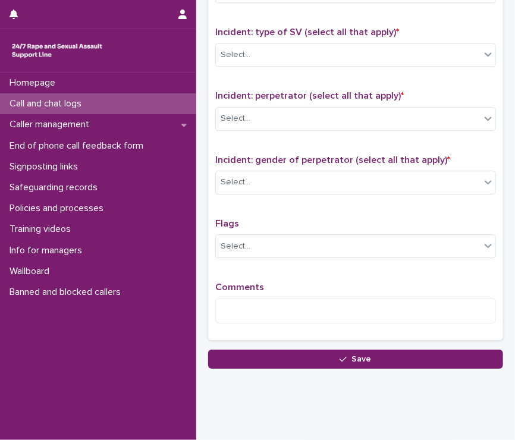
scroll to position [860, 0]
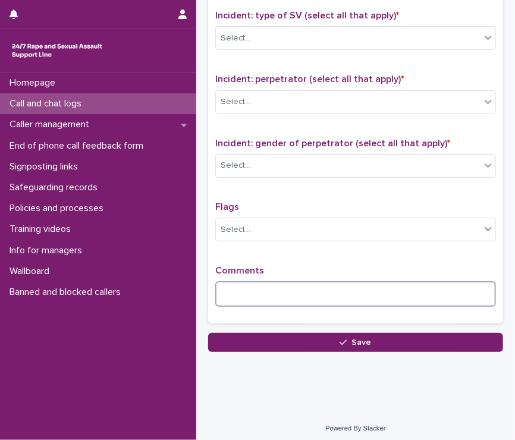
click at [245, 285] on textarea at bounding box center [355, 294] width 281 height 26
click at [288, 300] on textarea "******" at bounding box center [351, 294] width 272 height 26
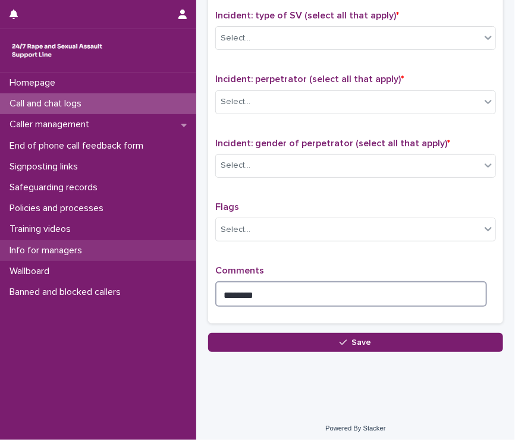
type textarea "********"
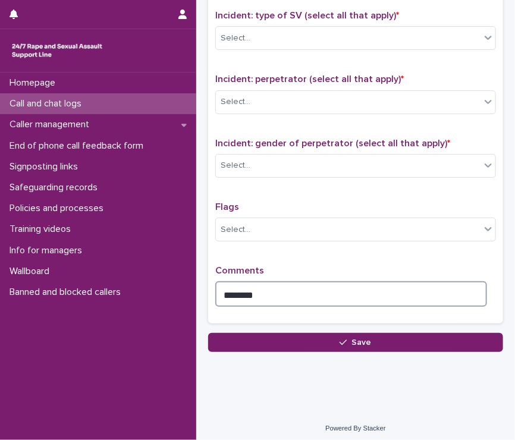
scroll to position [0, 0]
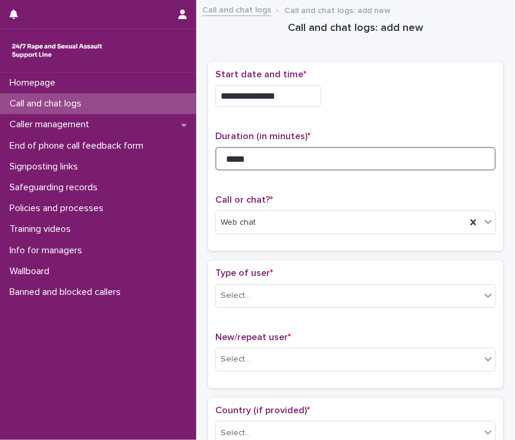
click at [282, 149] on input "*****" at bounding box center [355, 159] width 281 height 24
type input "*"
type input "**"
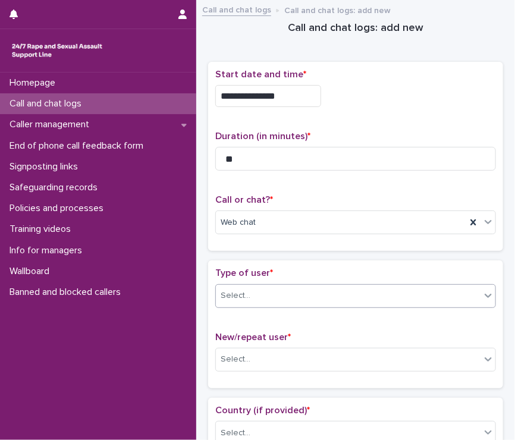
click at [280, 290] on div "Select..." at bounding box center [348, 296] width 265 height 20
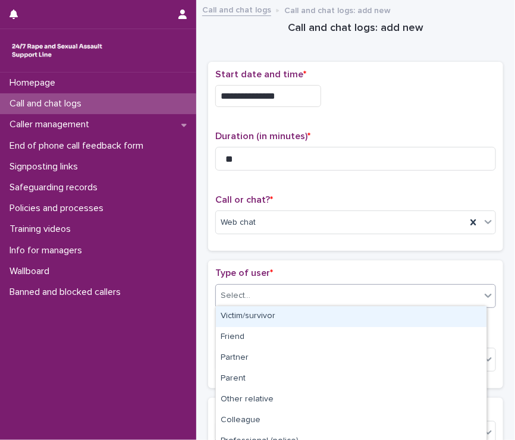
click at [283, 312] on div "Victim/survivor" at bounding box center [351, 316] width 271 height 21
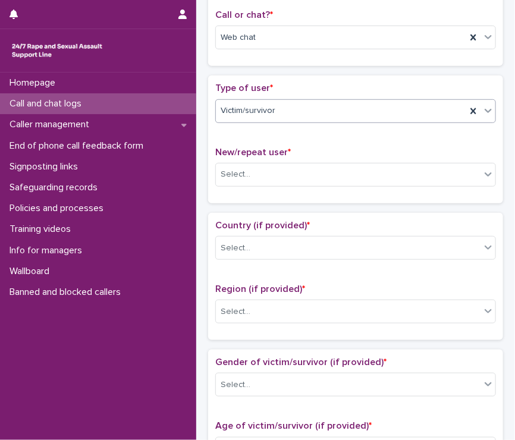
scroll to position [186, 0]
click at [254, 171] on div "Select..." at bounding box center [348, 174] width 265 height 20
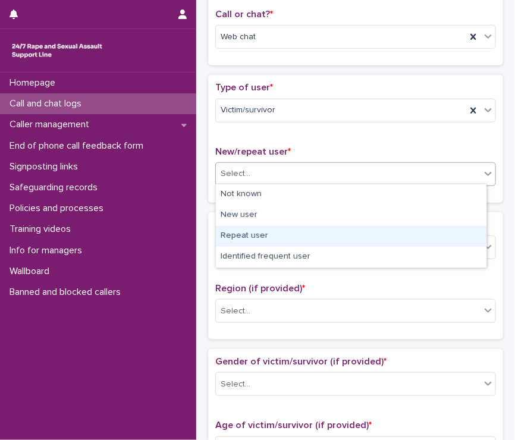
click at [274, 233] on div "Repeat user" at bounding box center [351, 236] width 271 height 21
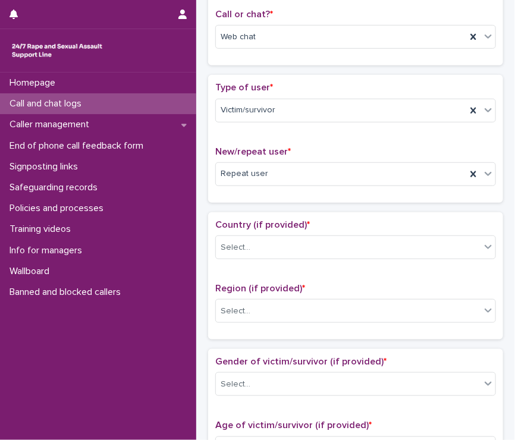
click at [274, 233] on div "Country (if provided) * Select..." at bounding box center [355, 243] width 281 height 49
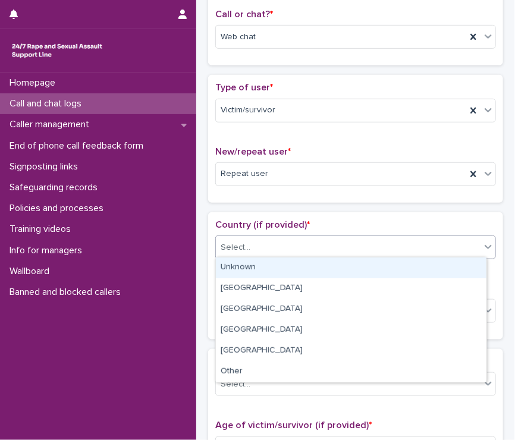
click at [274, 245] on div "Select..." at bounding box center [348, 248] width 265 height 20
click at [274, 268] on div "Unknown" at bounding box center [351, 268] width 271 height 21
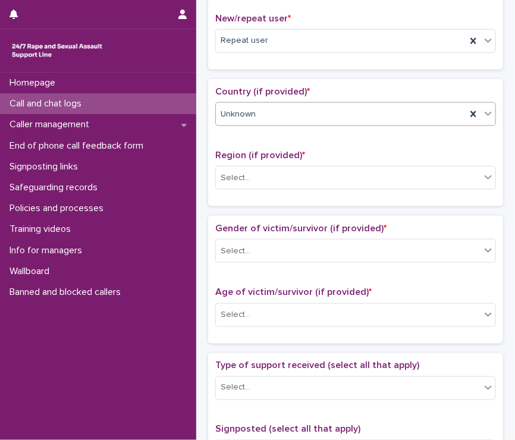
scroll to position [319, 0]
click at [240, 184] on div "Select..." at bounding box center [348, 178] width 265 height 20
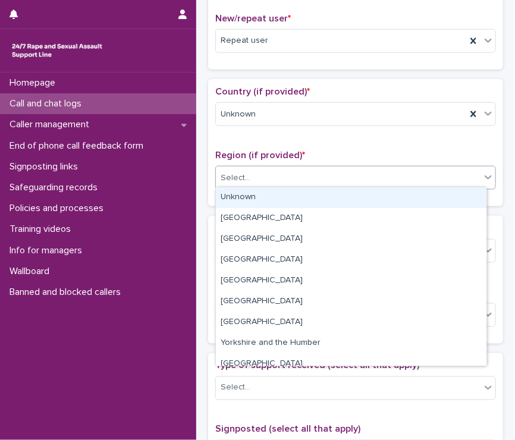
click at [240, 195] on div "Unknown" at bounding box center [351, 197] width 271 height 21
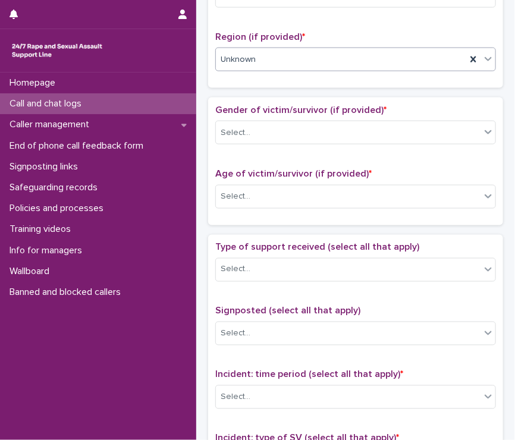
scroll to position [447, 0]
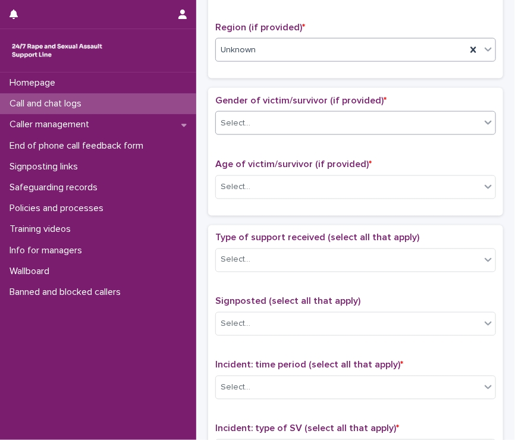
click at [227, 117] on div "Select..." at bounding box center [236, 123] width 30 height 12
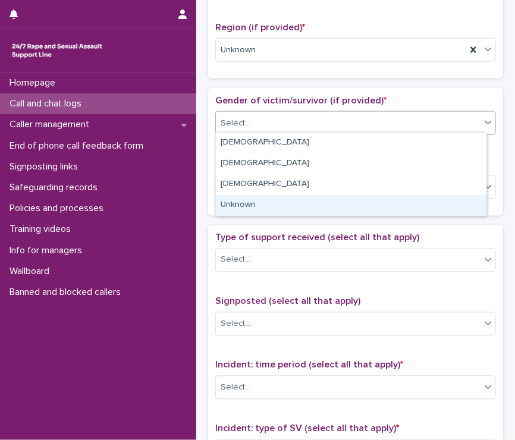
click at [244, 206] on div "Unknown" at bounding box center [351, 205] width 271 height 21
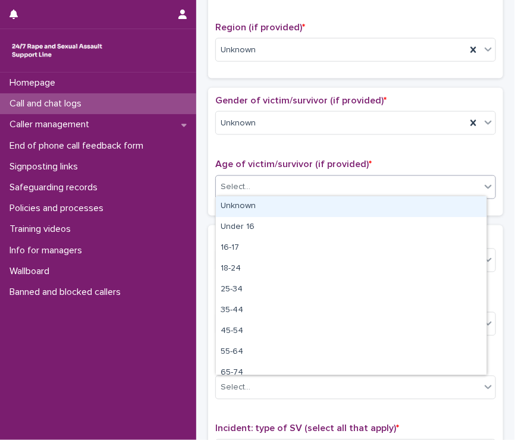
click at [242, 189] on div "Select..." at bounding box center [236, 187] width 30 height 12
click at [244, 199] on div "Unknown" at bounding box center [351, 206] width 271 height 21
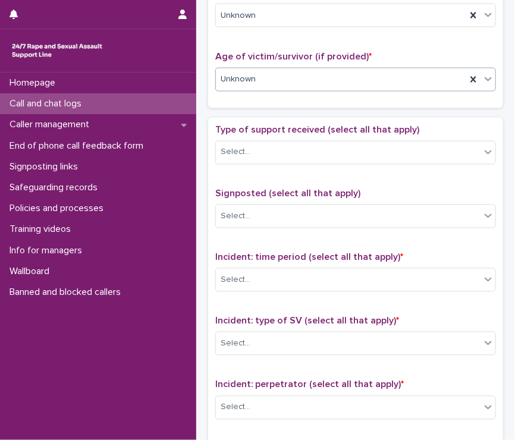
scroll to position [627, 0]
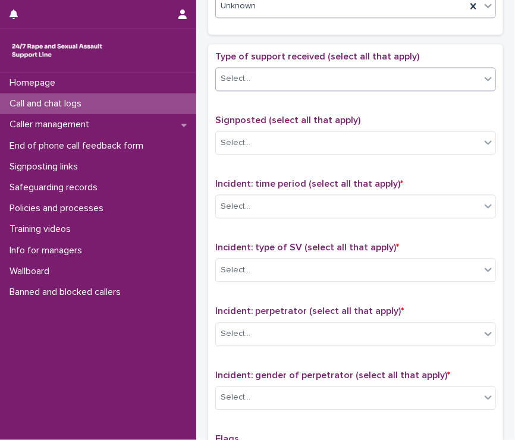
click at [259, 73] on div "Select..." at bounding box center [348, 80] width 265 height 20
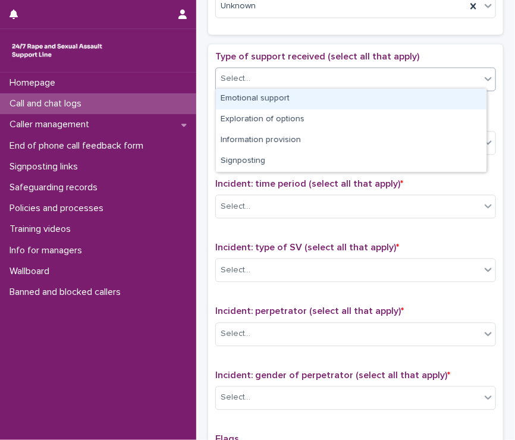
click at [260, 97] on div "Emotional support" at bounding box center [351, 99] width 271 height 21
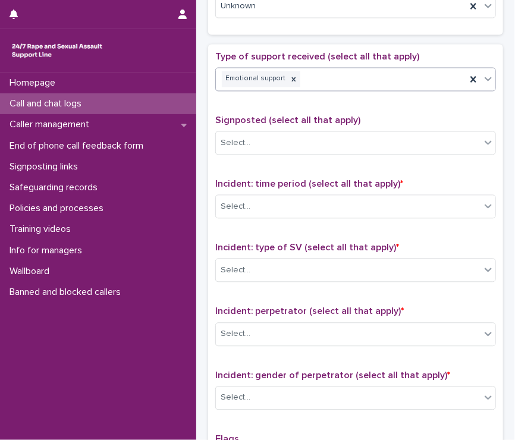
click at [338, 71] on div "Emotional support" at bounding box center [341, 79] width 250 height 21
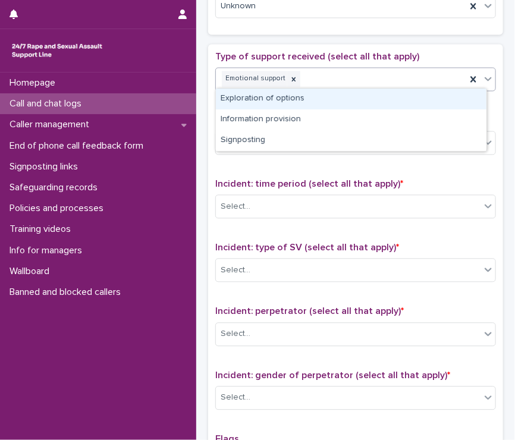
click at [256, 97] on div "Exploration of options" at bounding box center [351, 99] width 271 height 21
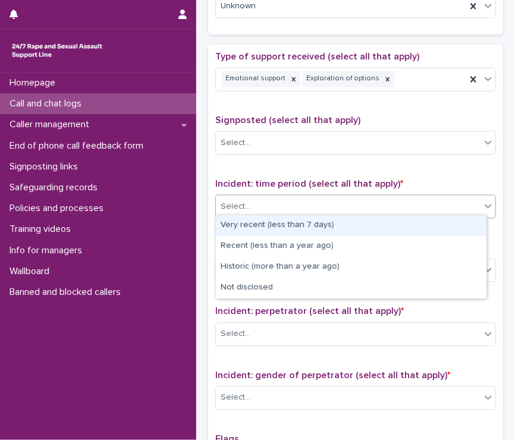
click at [252, 206] on div "Select..." at bounding box center [348, 207] width 265 height 20
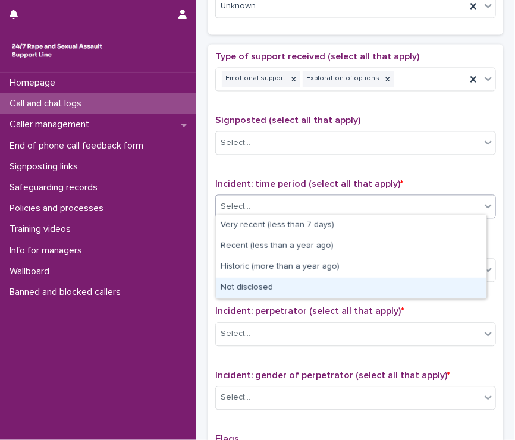
click at [243, 282] on div "Not disclosed" at bounding box center [351, 288] width 271 height 21
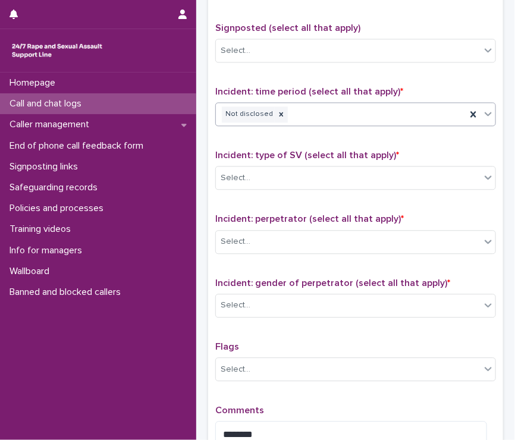
scroll to position [723, 0]
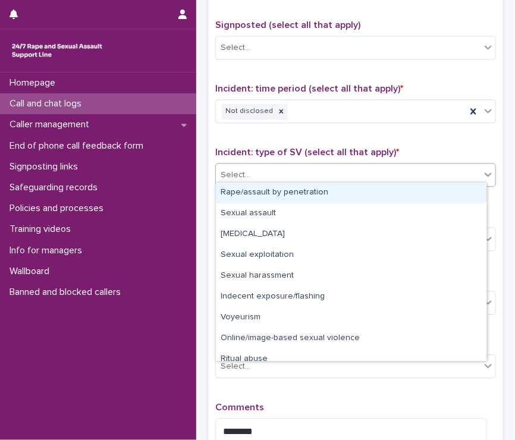
click at [238, 172] on div "Select..." at bounding box center [236, 175] width 30 height 12
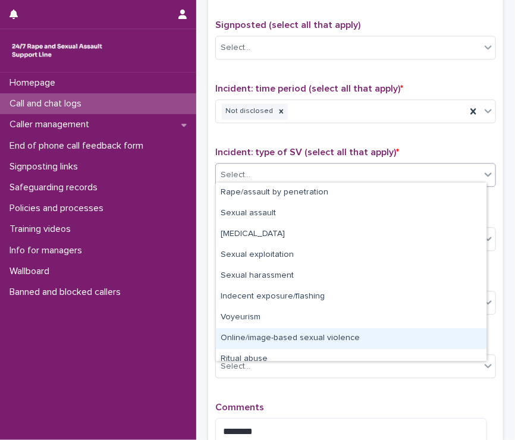
scroll to position [30, 0]
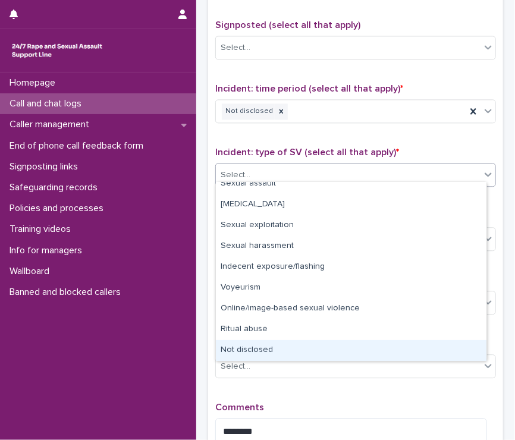
click at [241, 350] on div "Not disclosed" at bounding box center [351, 350] width 271 height 21
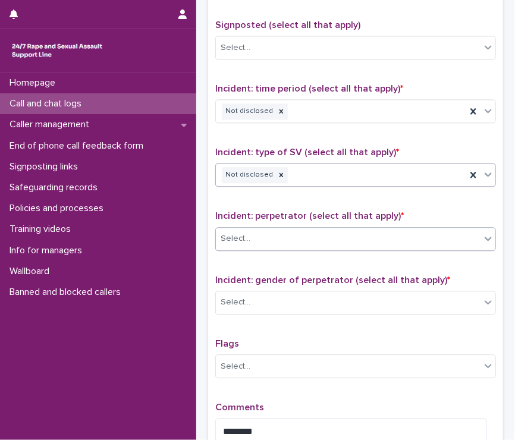
click at [247, 233] on div "Select..." at bounding box center [236, 239] width 30 height 12
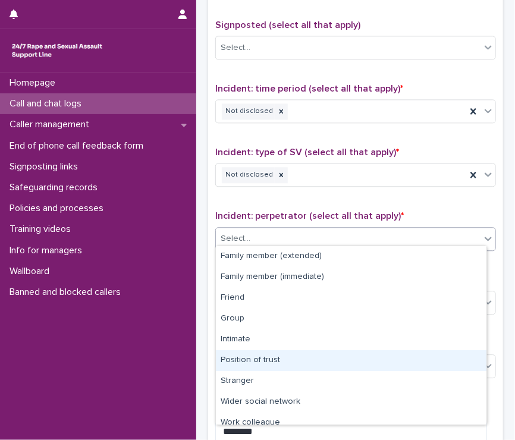
click at [258, 357] on div "Position of trust" at bounding box center [351, 360] width 271 height 21
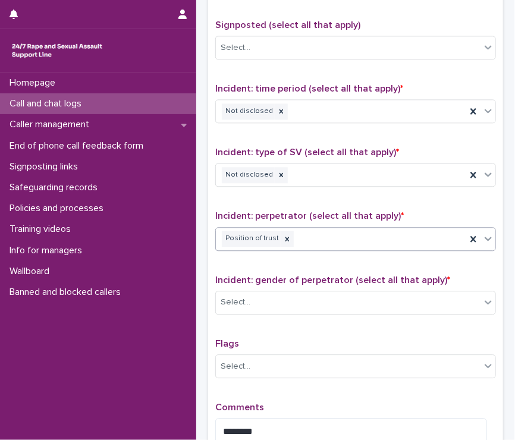
click at [322, 228] on div "Position of trust" at bounding box center [341, 238] width 250 height 21
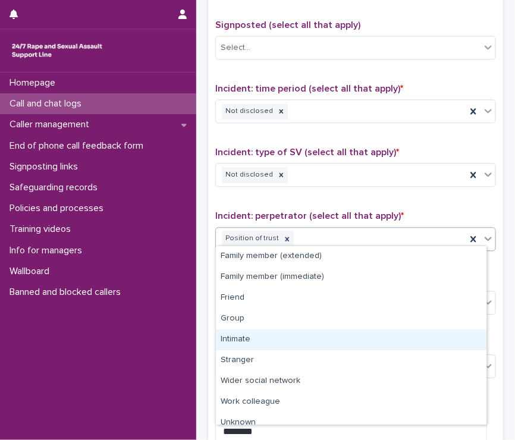
click at [243, 340] on div "Intimate" at bounding box center [351, 339] width 271 height 21
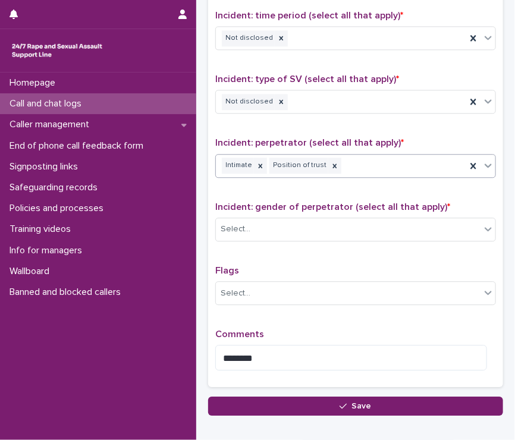
scroll to position [797, 0]
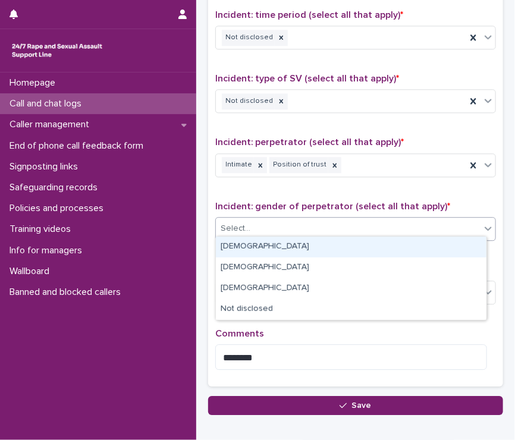
click at [258, 229] on div "Select..." at bounding box center [348, 229] width 265 height 20
click at [252, 246] on div "Male" at bounding box center [351, 247] width 271 height 21
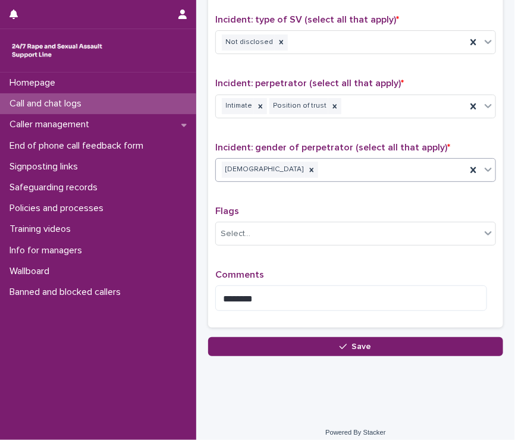
scroll to position [860, 0]
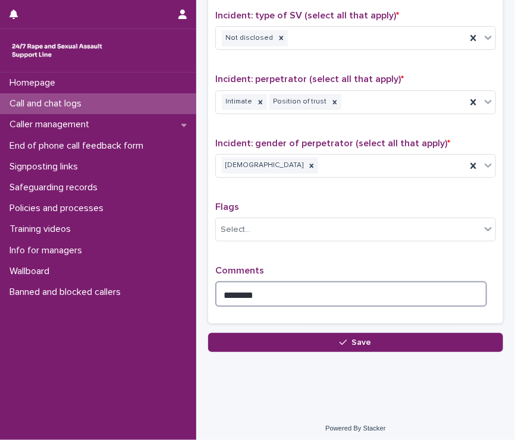
click at [272, 286] on textarea "********" at bounding box center [351, 294] width 272 height 26
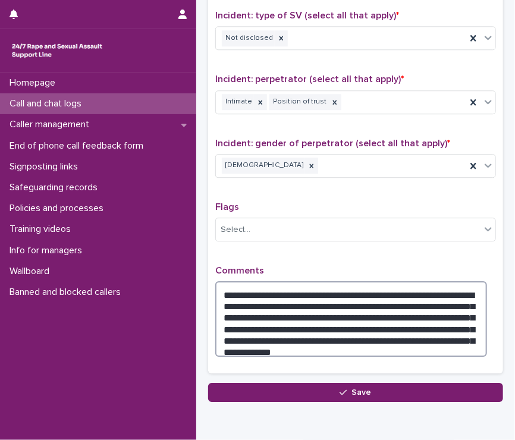
click at [343, 326] on textarea "**********" at bounding box center [351, 319] width 272 height 76
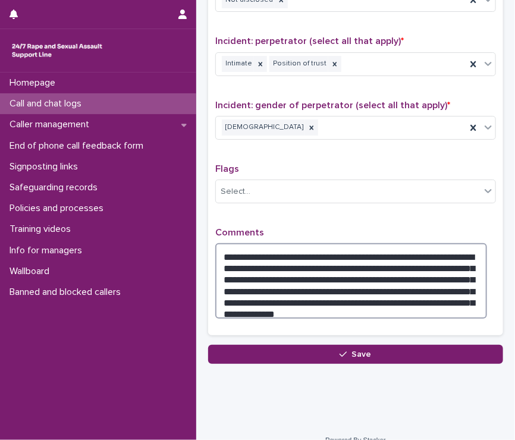
scroll to position [900, 0]
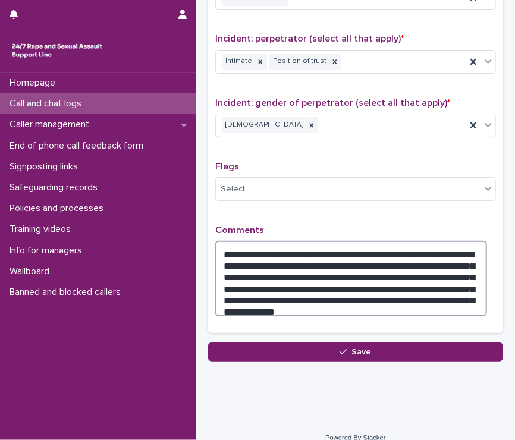
click at [306, 305] on textarea "**********" at bounding box center [351, 279] width 272 height 76
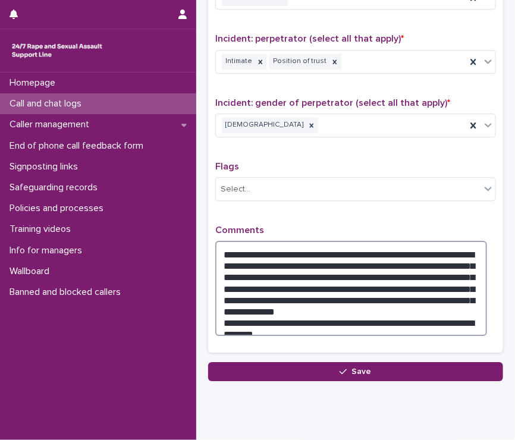
click at [259, 316] on textarea "**********" at bounding box center [351, 288] width 272 height 95
click at [262, 317] on textarea "**********" at bounding box center [351, 288] width 272 height 95
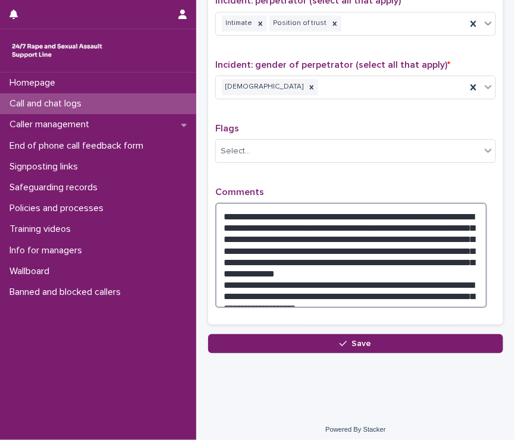
scroll to position [940, 0]
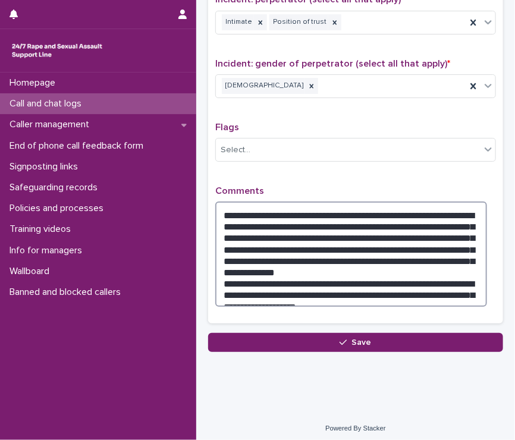
click at [325, 227] on textarea "**********" at bounding box center [351, 254] width 272 height 105
click at [478, 280] on textarea "**********" at bounding box center [351, 254] width 272 height 105
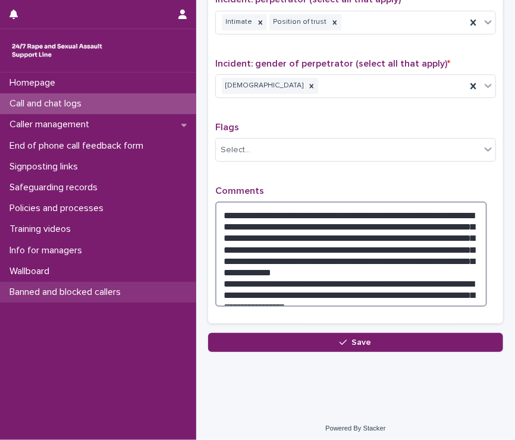
type textarea "**********"
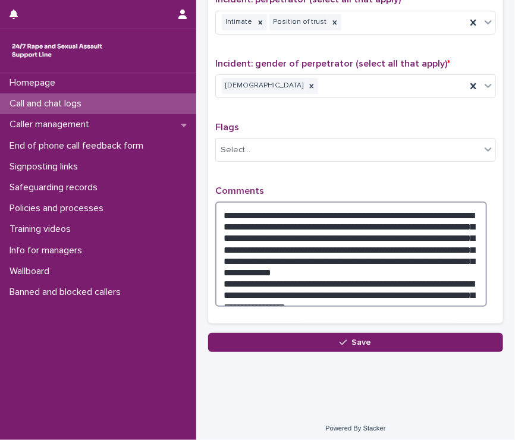
click at [412, 228] on textarea "**********" at bounding box center [351, 254] width 272 height 105
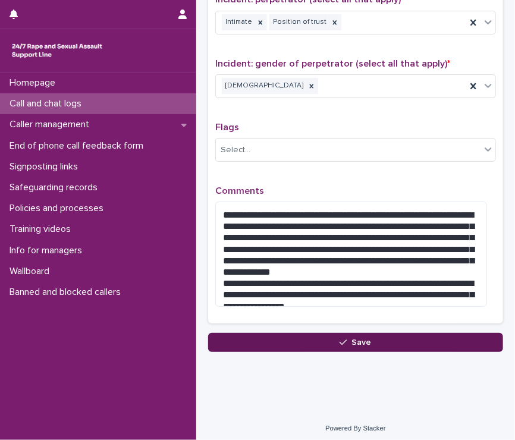
click at [295, 333] on button "Save" at bounding box center [355, 342] width 295 height 19
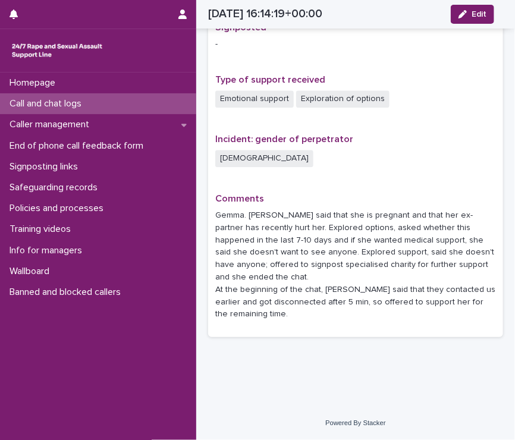
scroll to position [764, 0]
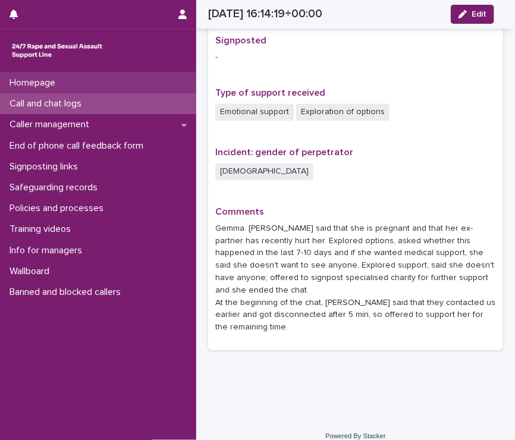
click at [78, 80] on div "Homepage" at bounding box center [98, 83] width 196 height 21
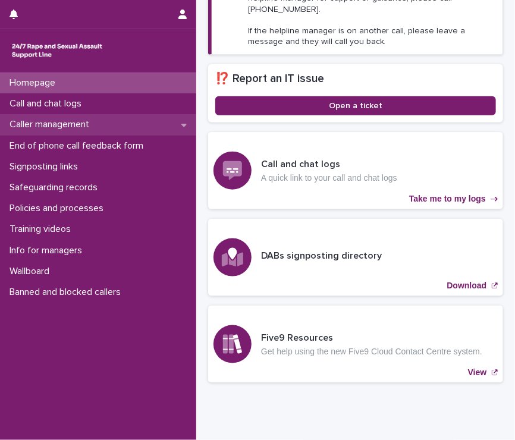
scroll to position [263, 0]
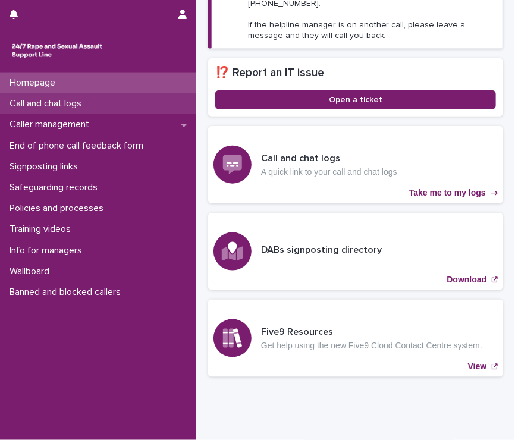
click at [74, 106] on p "Call and chat logs" at bounding box center [48, 103] width 86 height 11
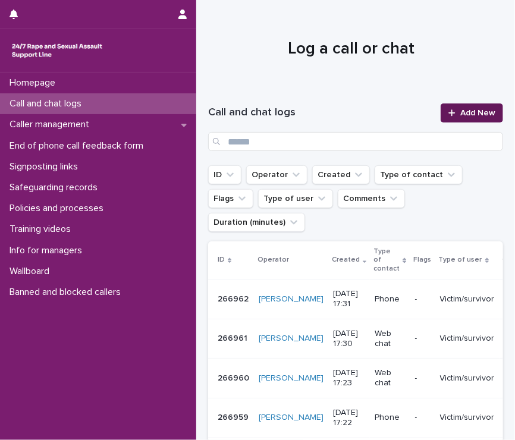
click at [473, 106] on link "Add New" at bounding box center [472, 112] width 62 height 19
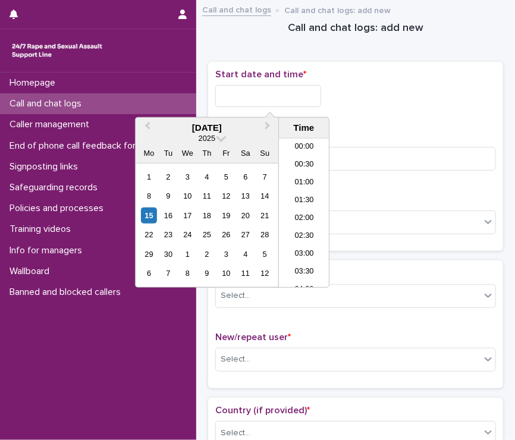
click at [247, 90] on input "text" at bounding box center [268, 96] width 106 height 22
click at [297, 214] on li "17:30" at bounding box center [304, 213] width 51 height 18
click at [291, 104] on input "**********" at bounding box center [268, 96] width 106 height 22
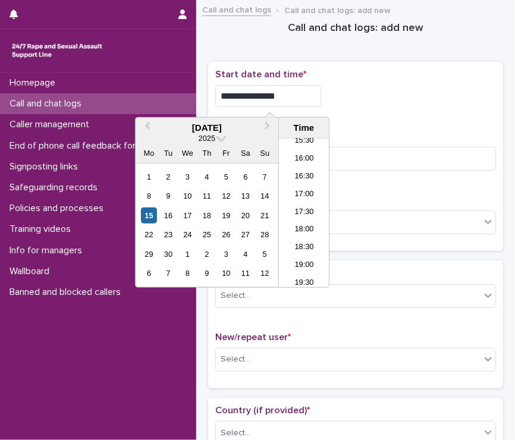
type input "**********"
click at [393, 208] on div "Call or chat? * Select..." at bounding box center [355, 218] width 281 height 49
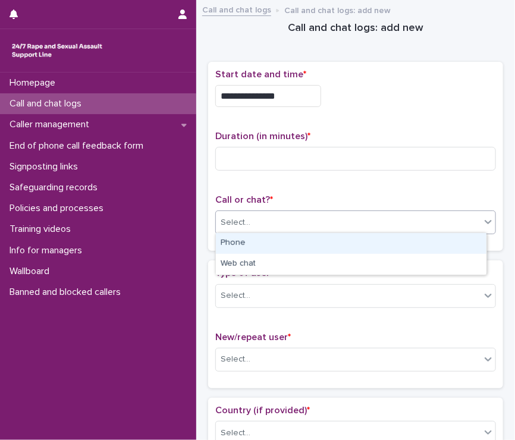
click at [322, 218] on div "Select..." at bounding box center [348, 223] width 265 height 20
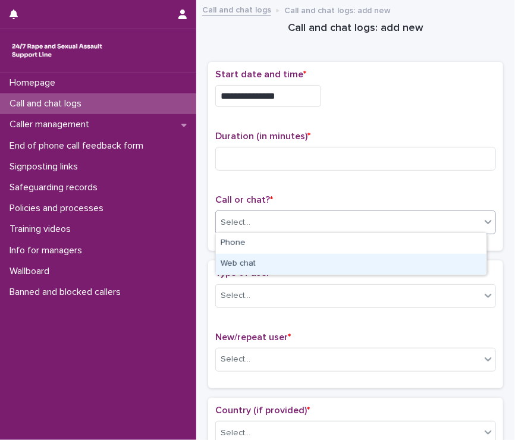
click at [246, 268] on div "Web chat" at bounding box center [351, 264] width 271 height 21
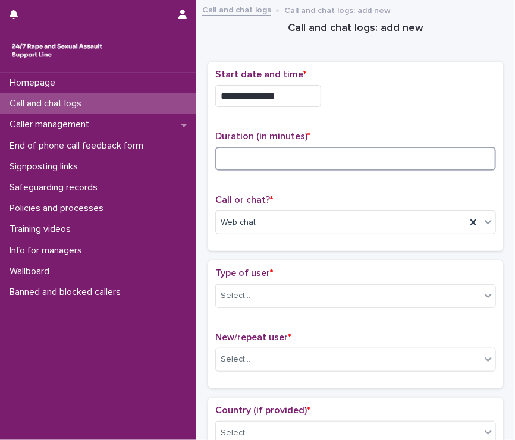
click at [227, 159] on input at bounding box center [355, 159] width 281 height 24
click at [311, 162] on input "*****" at bounding box center [355, 159] width 281 height 24
type input "**"
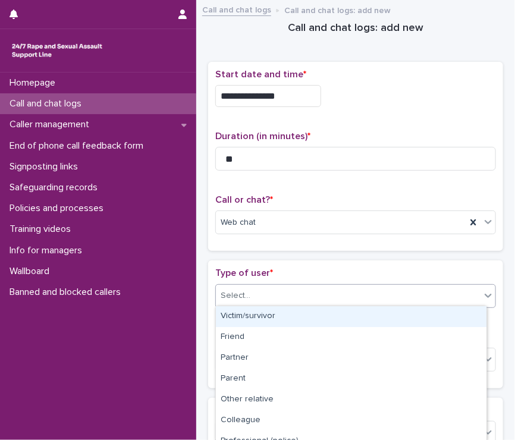
click at [269, 290] on div "Select..." at bounding box center [348, 296] width 265 height 20
click at [252, 312] on div "Victim/survivor" at bounding box center [351, 316] width 271 height 21
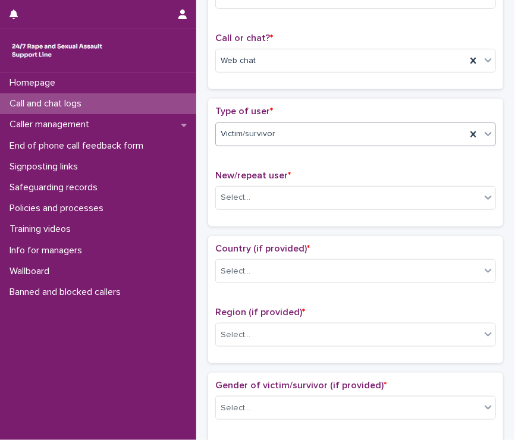
scroll to position [165, 0]
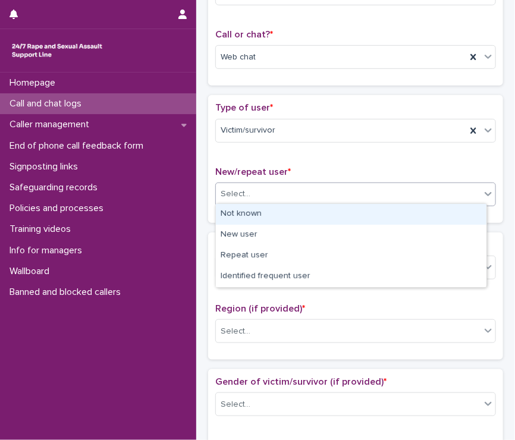
click at [267, 199] on div "Select..." at bounding box center [348, 194] width 265 height 20
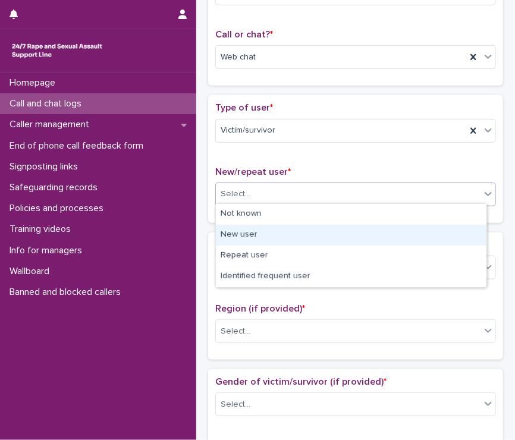
click at [263, 237] on div "New user" at bounding box center [351, 235] width 271 height 21
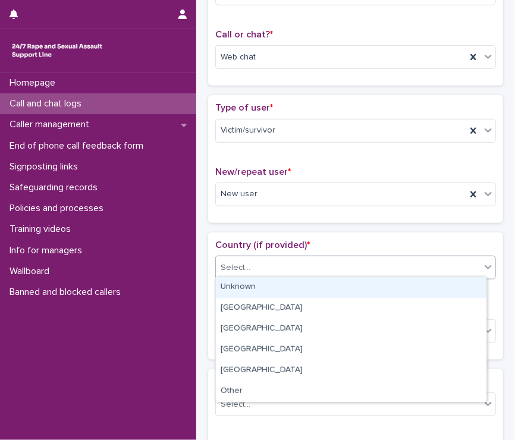
click at [265, 268] on div "Select..." at bounding box center [348, 268] width 265 height 20
click at [267, 294] on div "Unknown" at bounding box center [351, 287] width 271 height 21
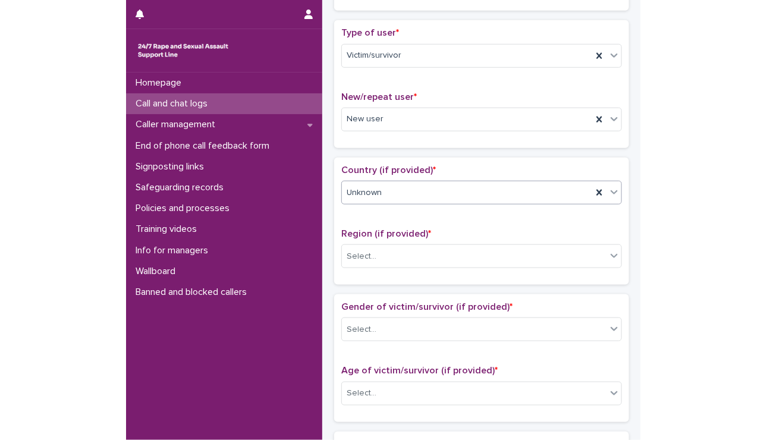
scroll to position [294, 0]
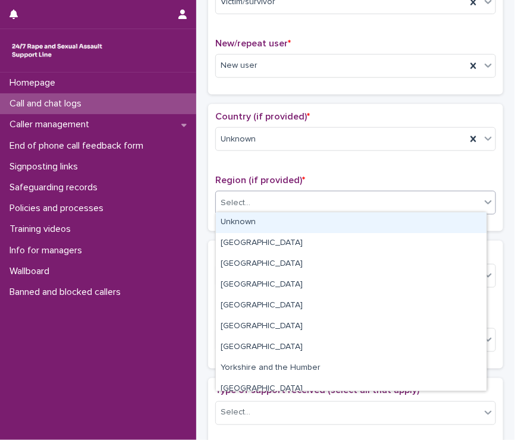
click at [250, 209] on div "Select..." at bounding box center [348, 203] width 265 height 20
click at [254, 222] on div "Unknown" at bounding box center [351, 222] width 271 height 21
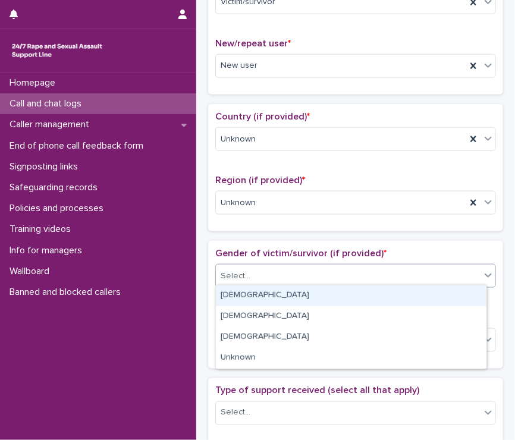
click at [244, 271] on div "Select..." at bounding box center [236, 276] width 30 height 12
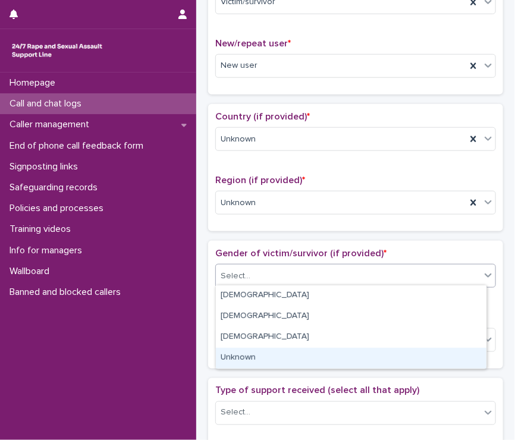
click at [256, 353] on div "Unknown" at bounding box center [351, 358] width 271 height 21
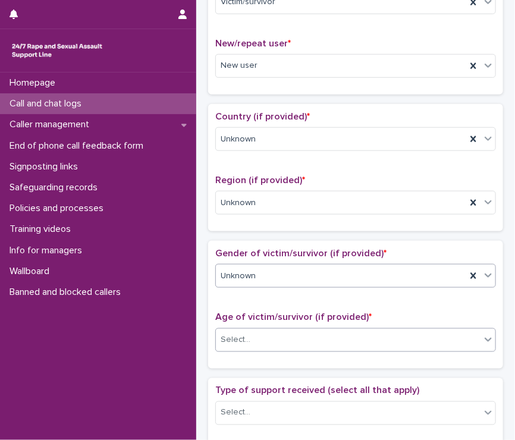
click at [259, 346] on div "Select..." at bounding box center [348, 340] width 265 height 20
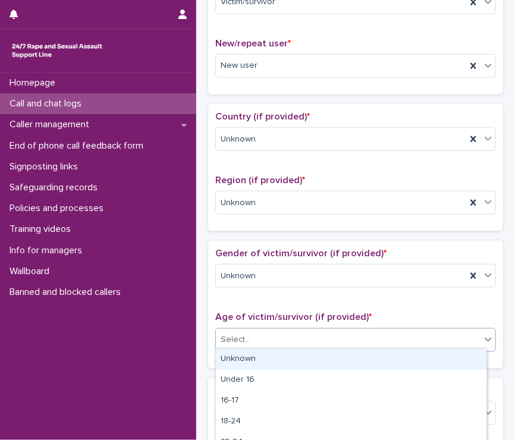
click at [262, 356] on div "Unknown" at bounding box center [351, 359] width 271 height 21
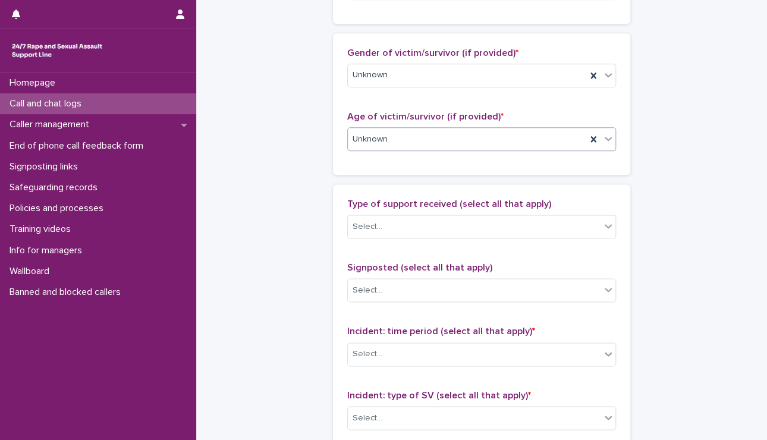
scroll to position [589, 0]
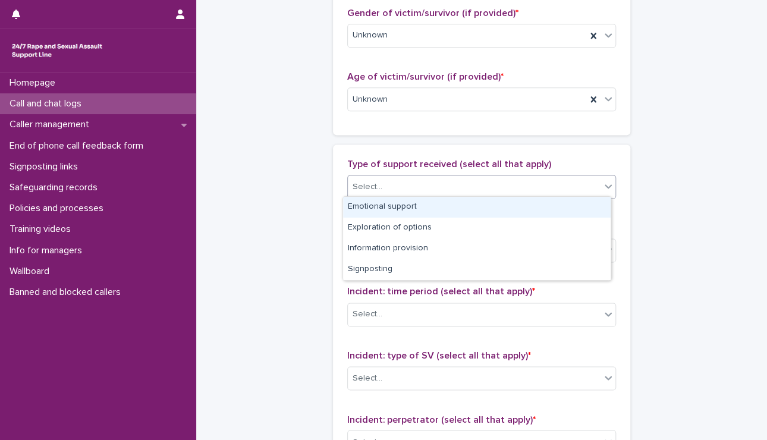
click at [383, 193] on div "Select..." at bounding box center [474, 187] width 253 height 20
click at [384, 206] on div "Emotional support" at bounding box center [477, 207] width 268 height 21
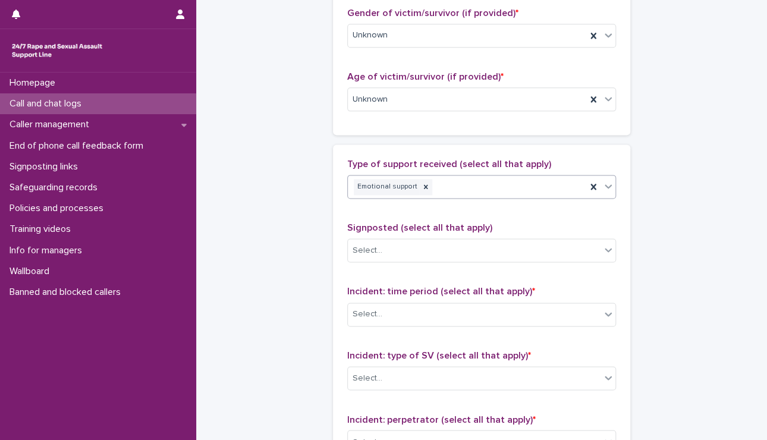
click at [438, 187] on div "Emotional support" at bounding box center [467, 187] width 238 height 21
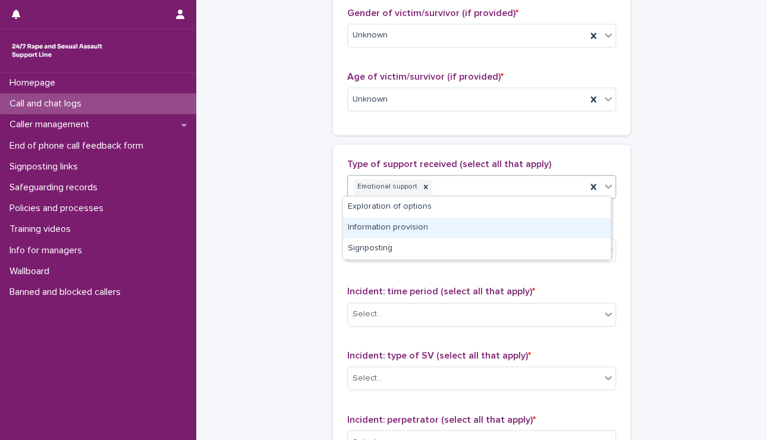
click at [429, 235] on div "Information provision" at bounding box center [477, 228] width 268 height 21
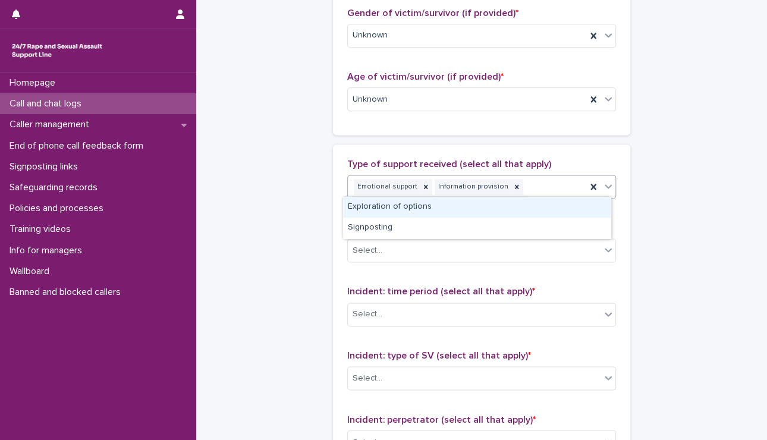
click at [528, 185] on div "Emotional support Information provision" at bounding box center [467, 187] width 238 height 21
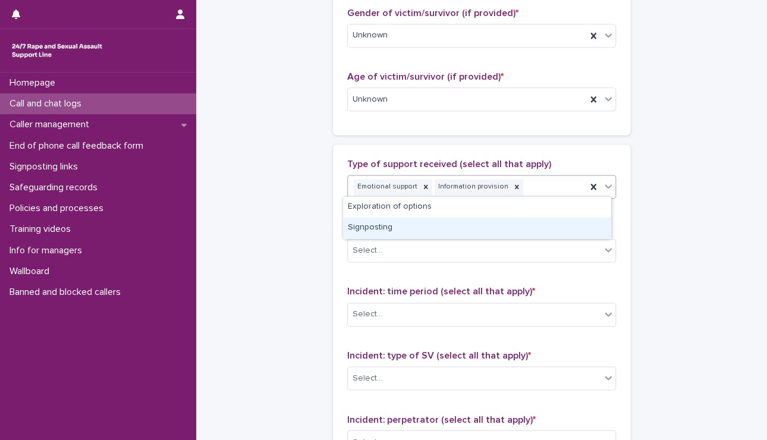
drag, startPoint x: 371, startPoint y: 215, endPoint x: 366, endPoint y: 229, distance: 14.3
click at [366, 229] on div "Signposting" at bounding box center [477, 228] width 268 height 21
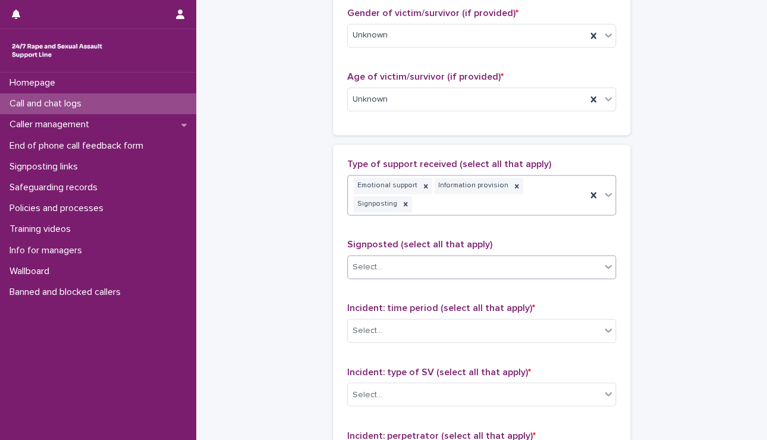
click at [357, 261] on div "Select..." at bounding box center [368, 267] width 30 height 12
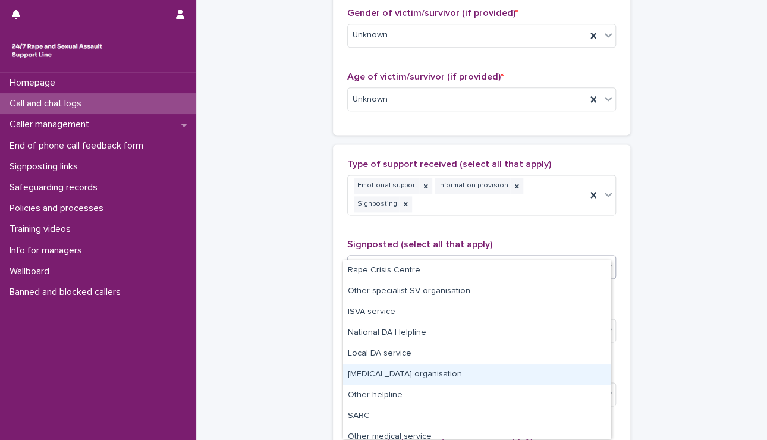
scroll to position [71, 0]
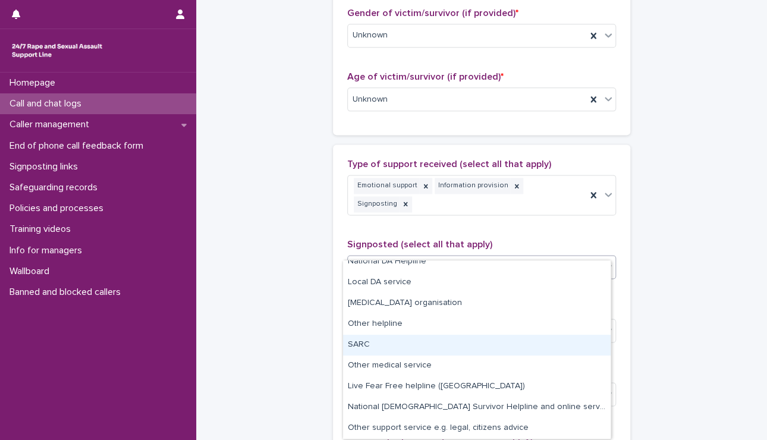
click at [360, 342] on div "SARC" at bounding box center [477, 345] width 268 height 21
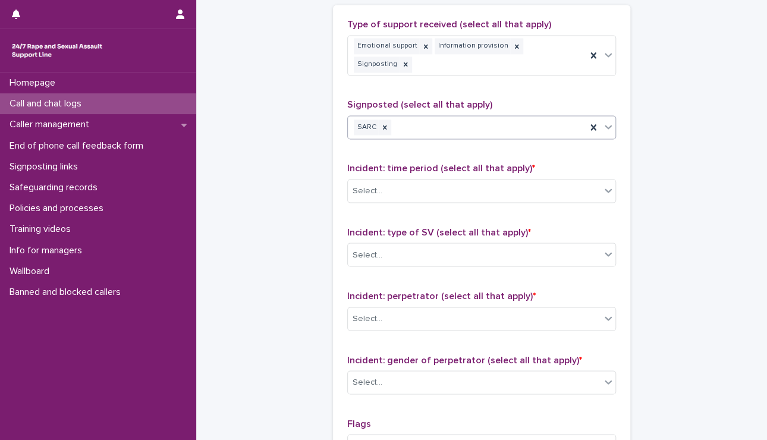
scroll to position [730, 0]
click at [395, 183] on div "Incident: time period (select all that apply) * Select..." at bounding box center [481, 186] width 269 height 49
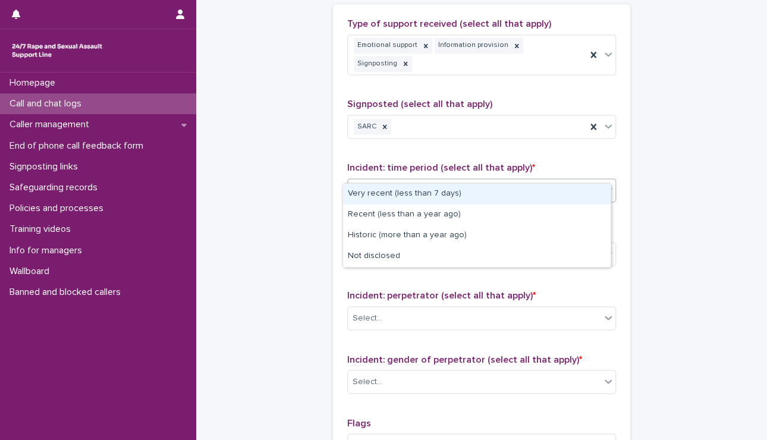
click at [398, 181] on div "Select..." at bounding box center [474, 191] width 253 height 20
click at [402, 193] on div "Very recent (less than 7 days)" at bounding box center [477, 194] width 268 height 21
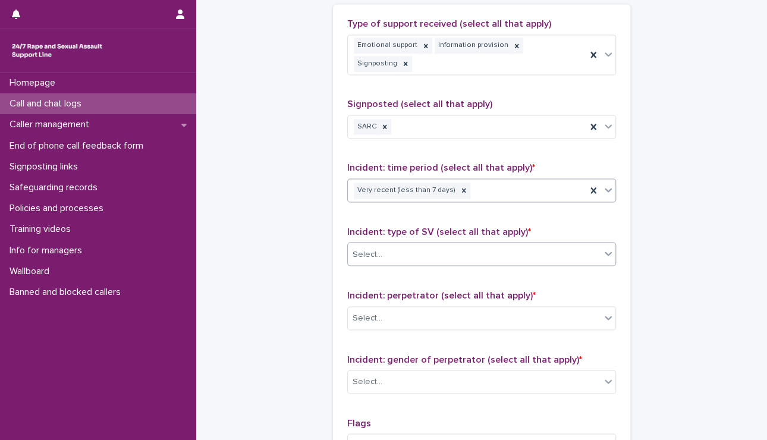
click at [417, 246] on div "Select..." at bounding box center [481, 254] width 269 height 24
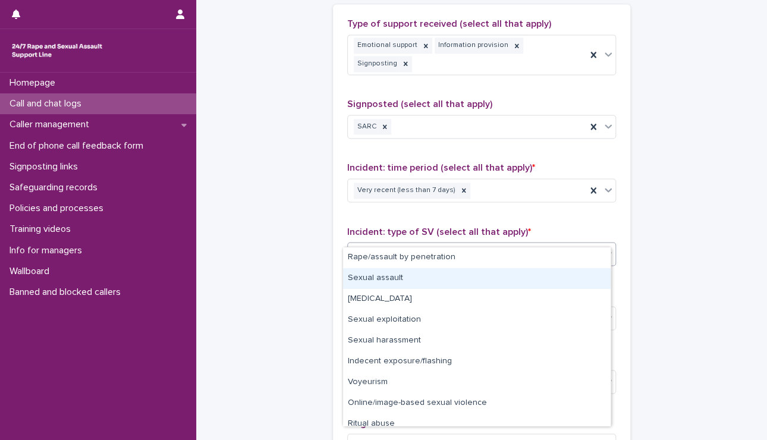
click at [410, 273] on div "Sexual assault" at bounding box center [477, 278] width 268 height 21
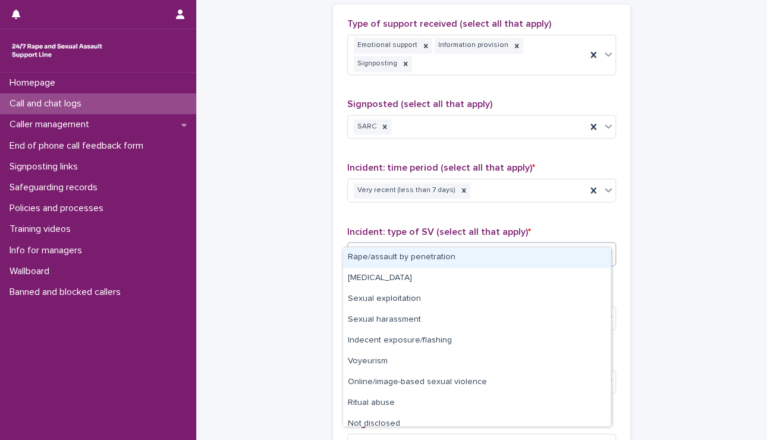
click at [466, 244] on div "Sexual assault" at bounding box center [467, 254] width 238 height 21
click at [463, 255] on div "Rape/assault by penetration" at bounding box center [477, 257] width 268 height 21
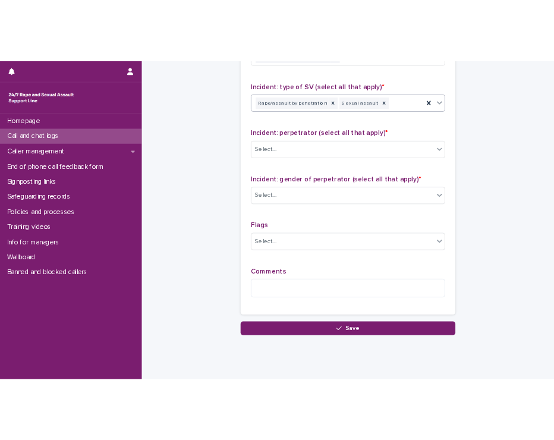
scroll to position [937, 0]
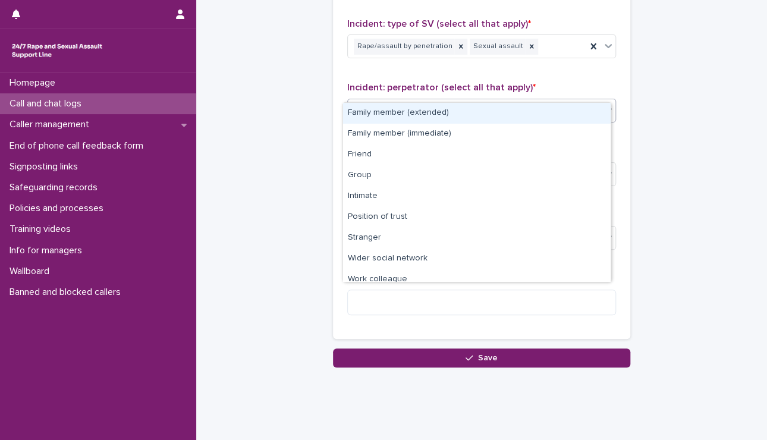
click at [404, 101] on div "Select..." at bounding box center [474, 111] width 253 height 20
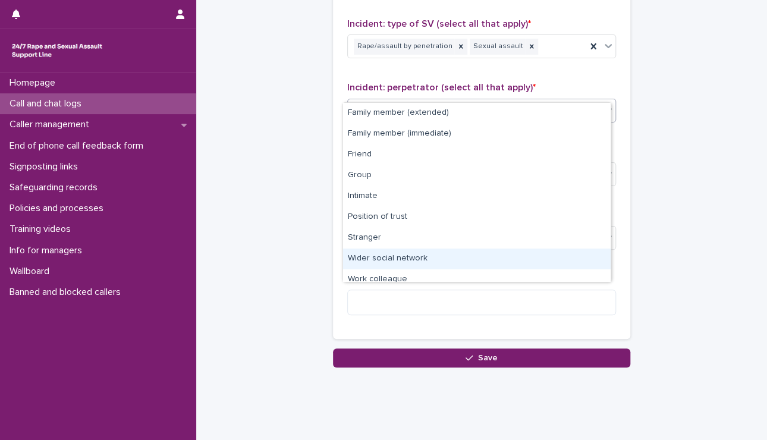
click at [395, 260] on div "Wider social network" at bounding box center [477, 259] width 268 height 21
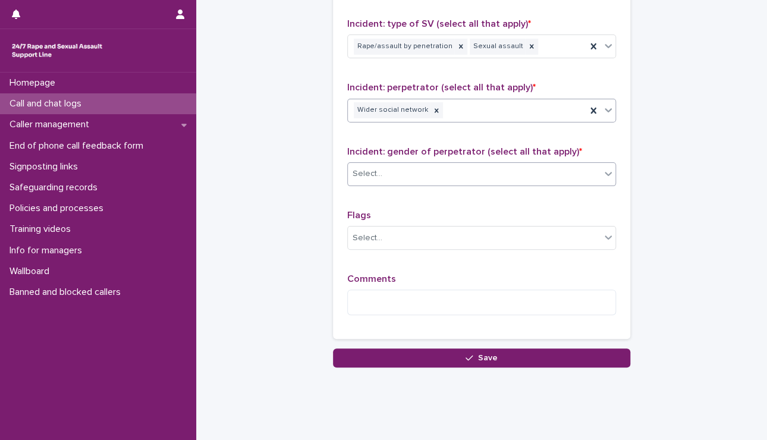
click at [371, 168] on div "Select..." at bounding box center [368, 174] width 30 height 12
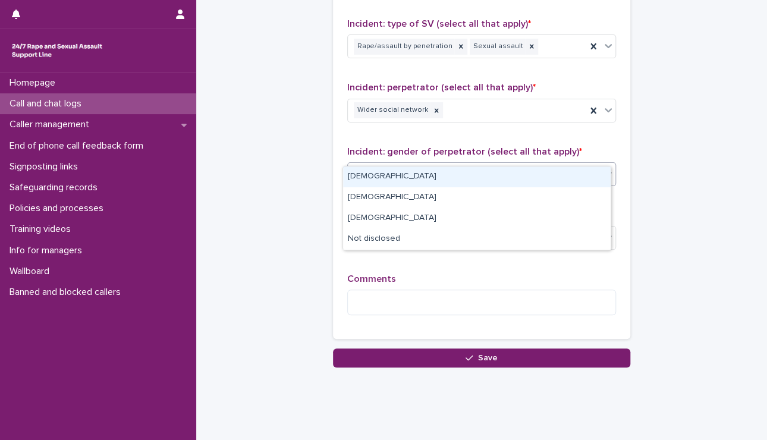
click at [369, 175] on div "Male" at bounding box center [477, 177] width 268 height 21
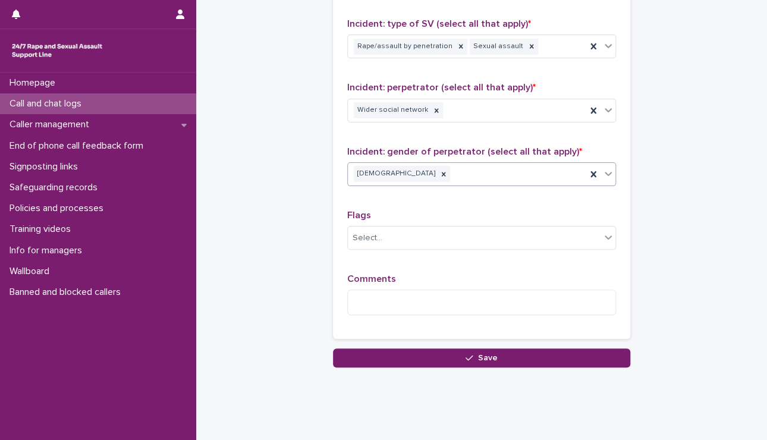
click at [376, 274] on div "Comments" at bounding box center [481, 299] width 269 height 51
click at [373, 290] on textarea at bounding box center [481, 303] width 269 height 26
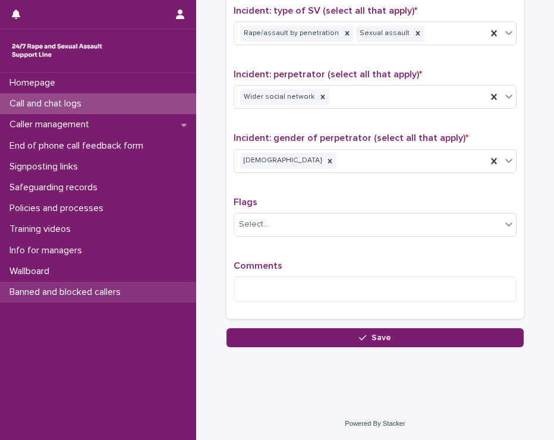
scroll to position [872, 0]
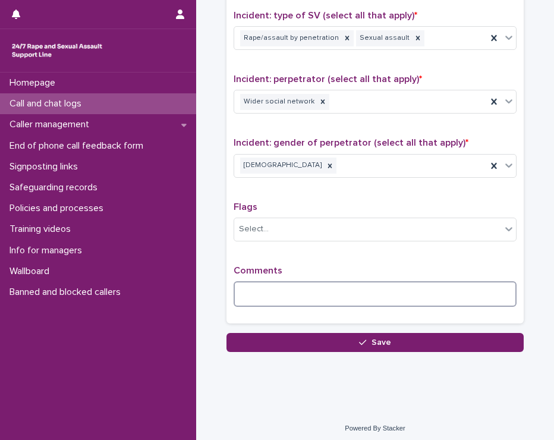
click at [335, 290] on textarea at bounding box center [375, 294] width 283 height 26
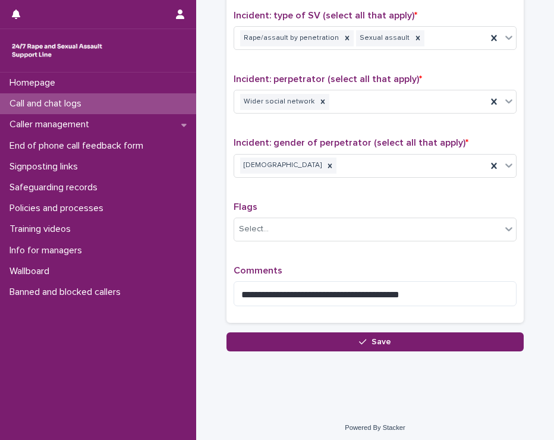
click at [382, 51] on div "Incident: type of SV (select all that apply) * Rape/assault by penetration Sexu…" at bounding box center [375, 34] width 283 height 49
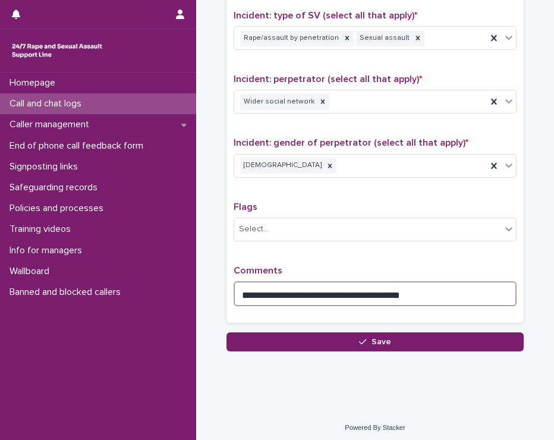
click at [399, 287] on textarea "**********" at bounding box center [375, 294] width 283 height 26
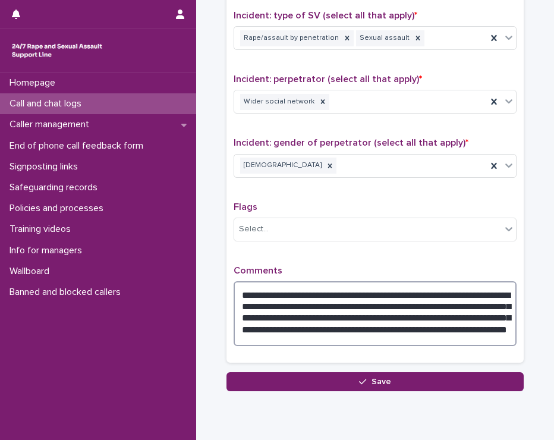
click at [312, 312] on textarea "**********" at bounding box center [375, 313] width 283 height 65
click at [458, 297] on textarea "**********" at bounding box center [375, 313] width 283 height 65
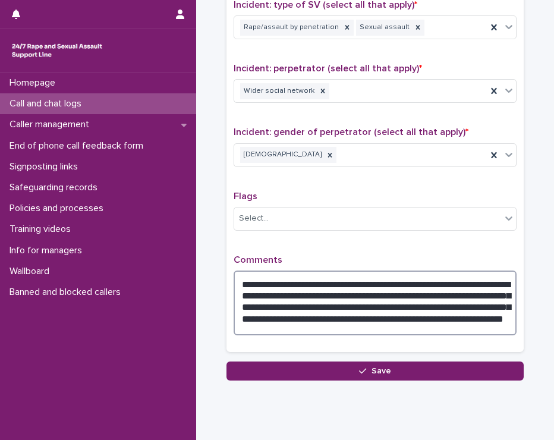
scroll to position [885, 0]
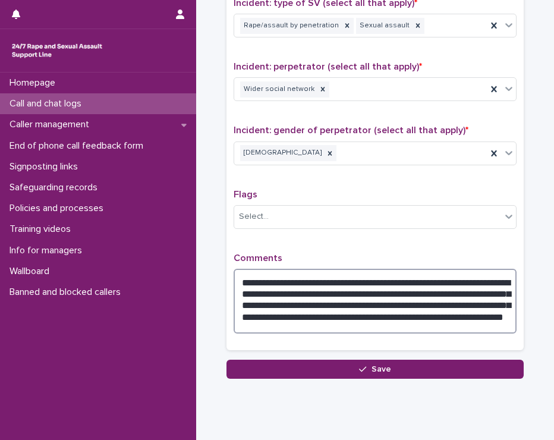
type textarea "**********"
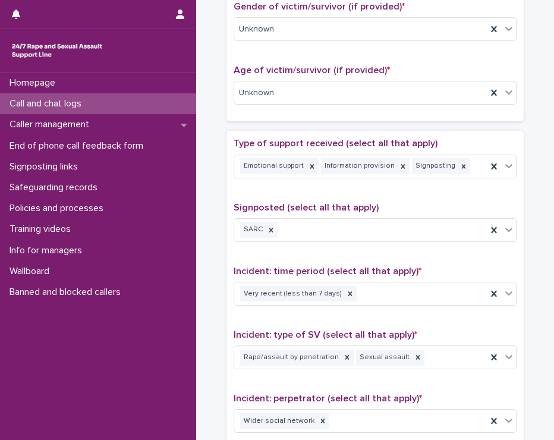
scroll to position [553, 0]
click at [346, 356] on icon at bounding box center [348, 358] width 4 height 4
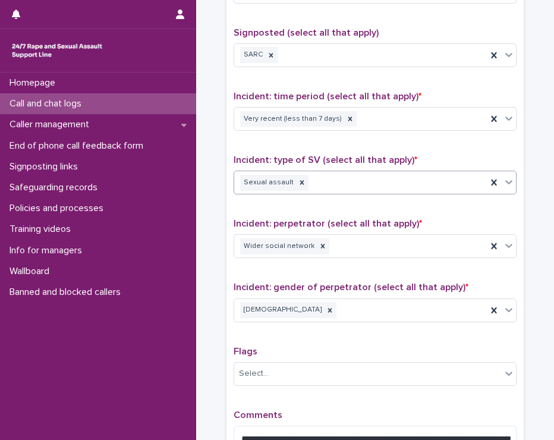
scroll to position [912, 0]
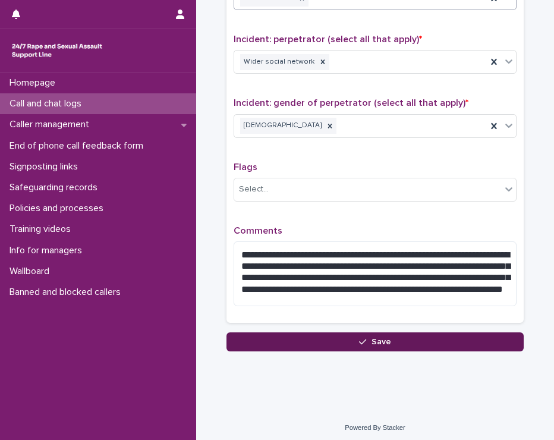
click at [333, 334] on button "Save" at bounding box center [375, 341] width 297 height 19
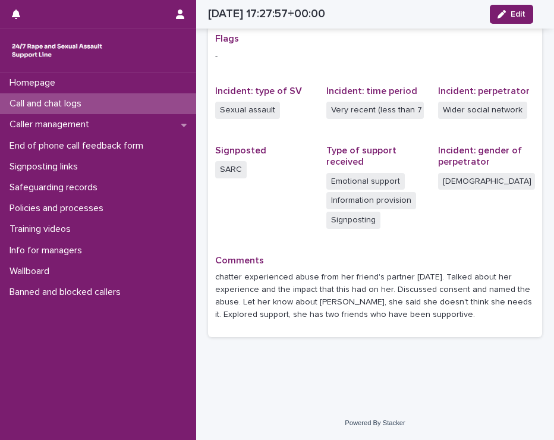
scroll to position [244, 0]
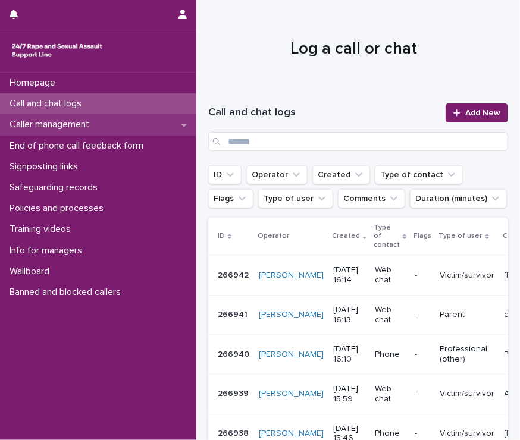
click at [36, 128] on p "Caller management" at bounding box center [52, 124] width 94 height 11
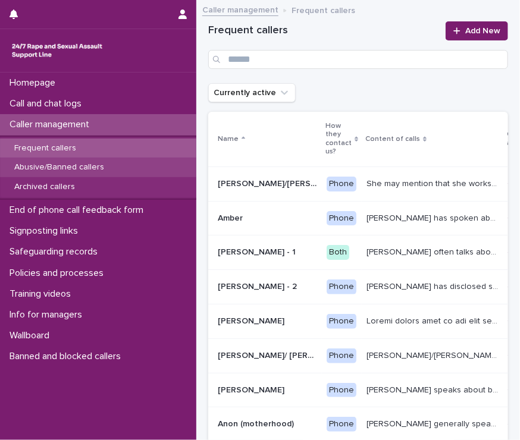
click at [49, 170] on p "Abusive/Banned callers" at bounding box center [59, 167] width 109 height 10
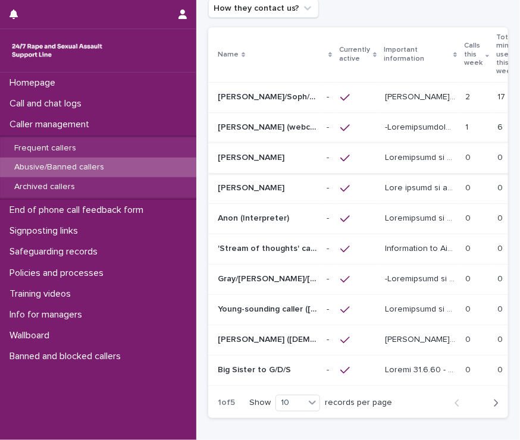
scroll to position [109, 0]
click at [269, 247] on p "'Stream of thoughts' caller/webchat user" at bounding box center [269, 247] width 102 height 12
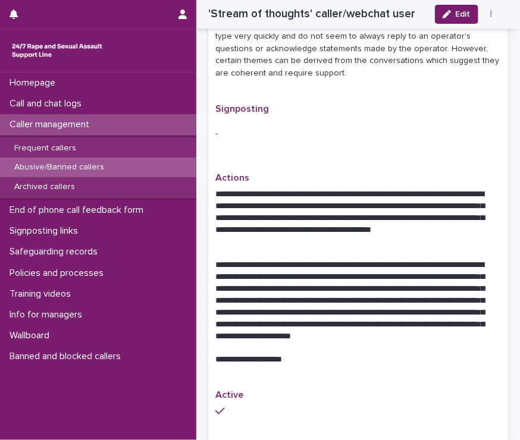
scroll to position [670, 0]
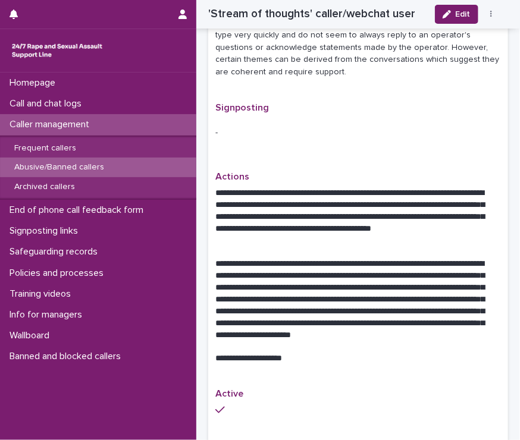
drag, startPoint x: 420, startPoint y: 263, endPoint x: 433, endPoint y: 340, distance: 77.8
drag, startPoint x: 433, startPoint y: 340, endPoint x: 437, endPoint y: 354, distance: 15.3
click at [437, 354] on p "**********" at bounding box center [353, 359] width 277 height 12
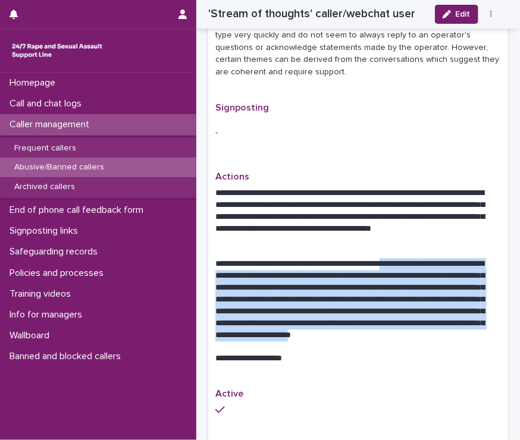
drag, startPoint x: 437, startPoint y: 349, endPoint x: 422, endPoint y: 263, distance: 86.2
click at [422, 263] on p "**********" at bounding box center [353, 305] width 277 height 95
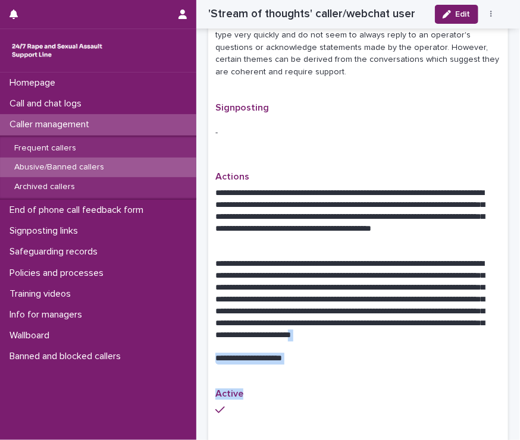
drag, startPoint x: 428, startPoint y: 412, endPoint x: 436, endPoint y: 343, distance: 70.0
click at [436, 343] on div "**********" at bounding box center [357, 49] width 285 height 856
click at [436, 343] on p "**********" at bounding box center [353, 305] width 277 height 95
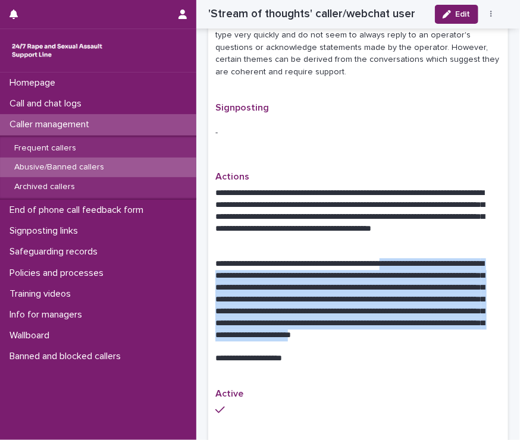
drag, startPoint x: 436, startPoint y: 343, endPoint x: 423, endPoint y: 266, distance: 77.7
click at [423, 266] on p "**********" at bounding box center [353, 305] width 277 height 95
drag, startPoint x: 420, startPoint y: 262, endPoint x: 435, endPoint y: 345, distance: 84.0
click at [435, 345] on p "**********" at bounding box center [353, 305] width 277 height 95
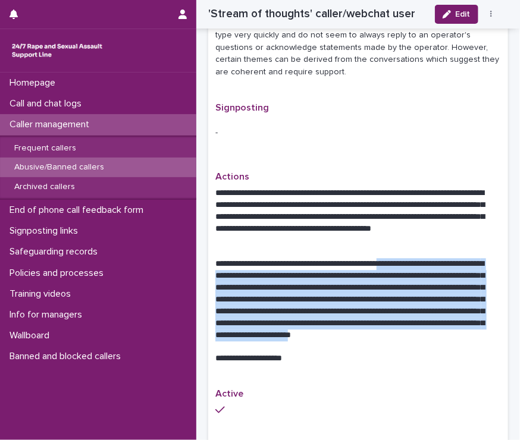
copy p "**********"
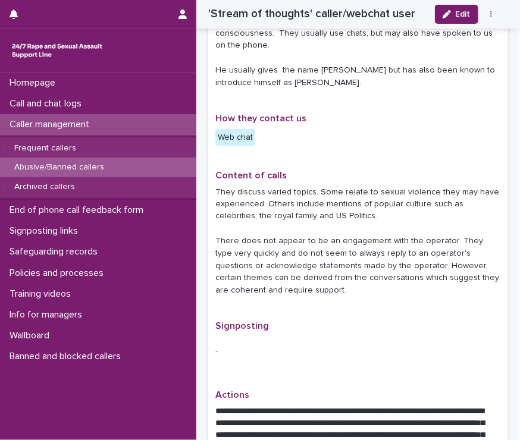
scroll to position [450, 0]
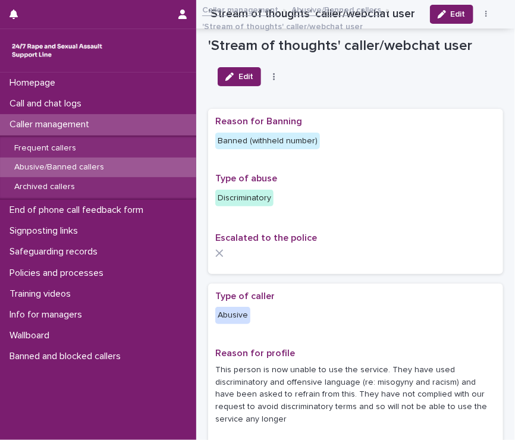
scroll to position [450, 0]
